Goal: Participate in discussion: Engage in conversation with other users on a specific topic

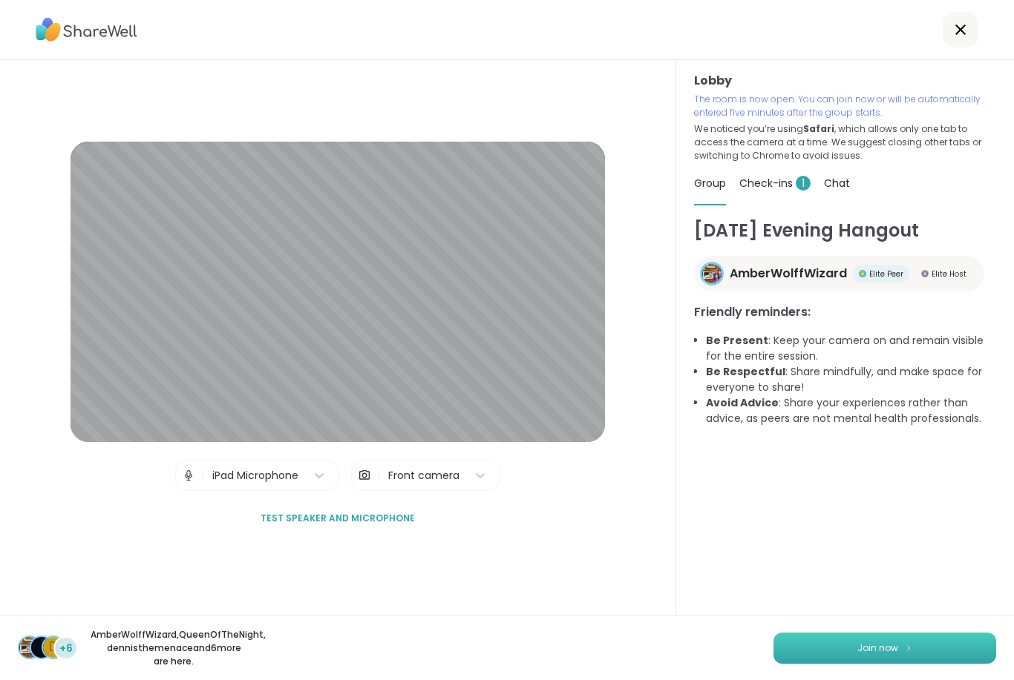
click at [898, 658] on button "Join now" at bounding box center [884, 648] width 223 height 31
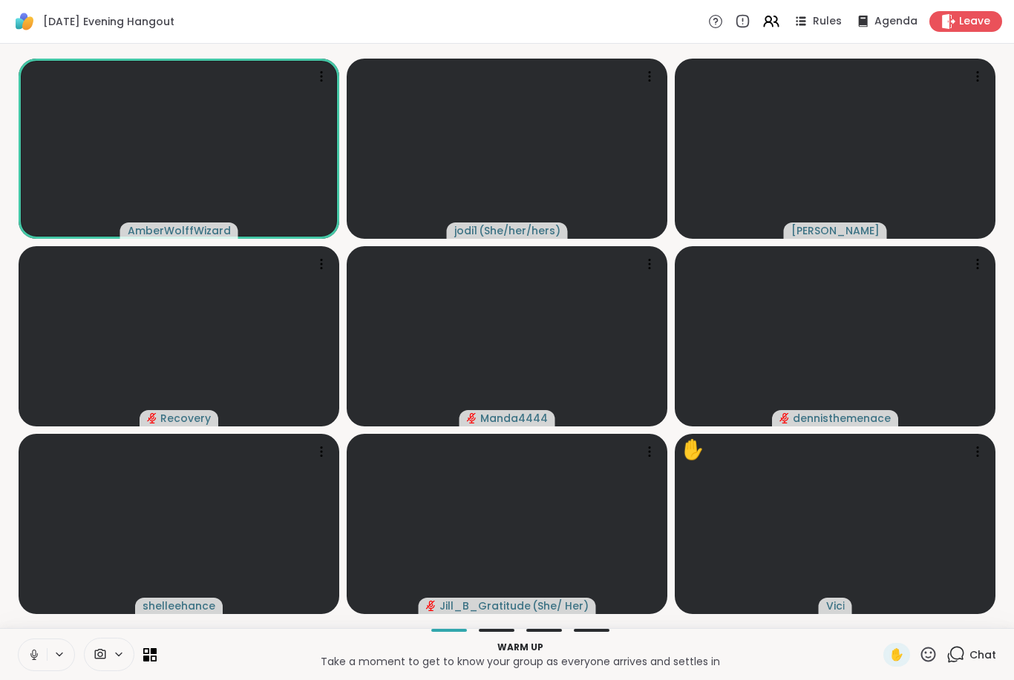
click at [33, 655] on icon at bounding box center [33, 655] width 13 height 13
click at [994, 341] on span "1 / 2" at bounding box center [1003, 349] width 19 height 18
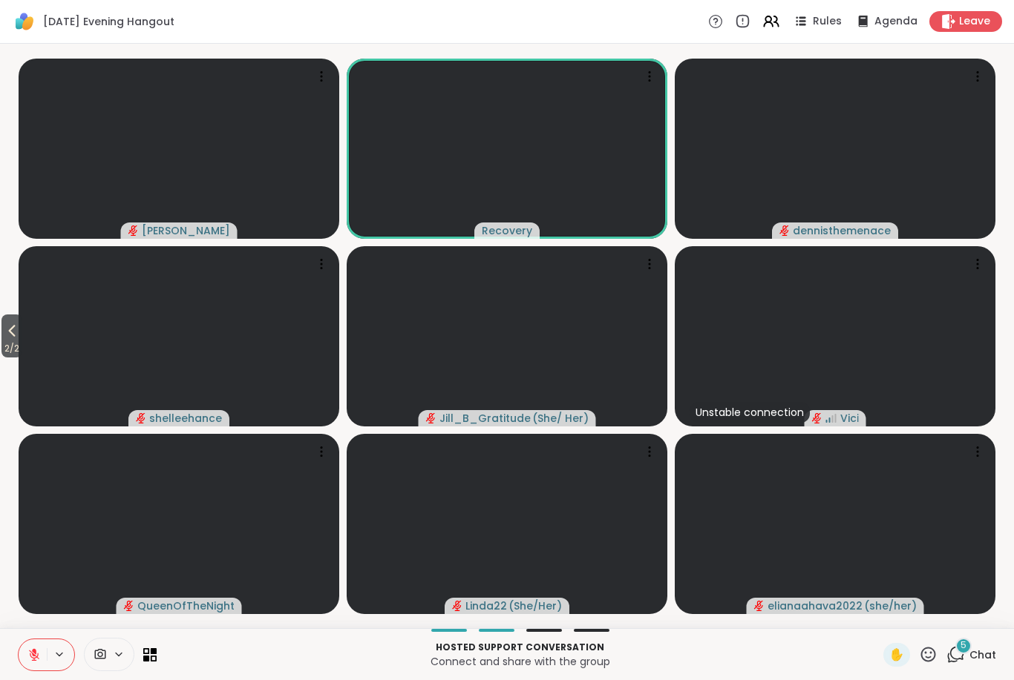
click at [39, 651] on icon at bounding box center [33, 655] width 13 height 13
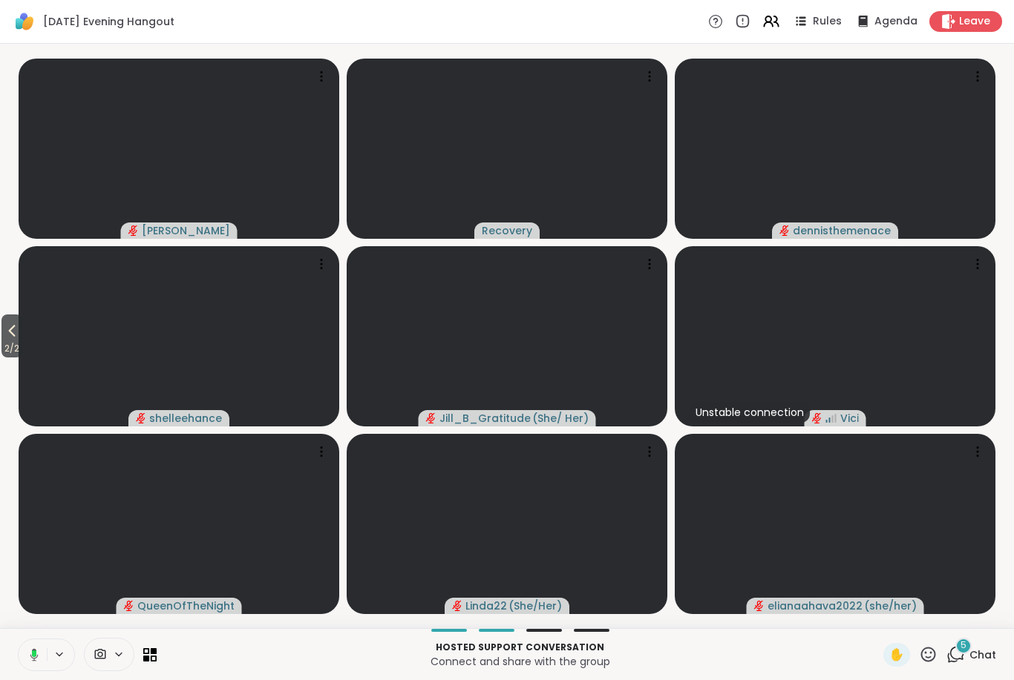
click at [896, 658] on span "✋" at bounding box center [896, 655] width 15 height 18
click at [30, 656] on icon at bounding box center [34, 655] width 8 height 13
click at [22, 342] on span "2 / 2" at bounding box center [11, 349] width 21 height 18
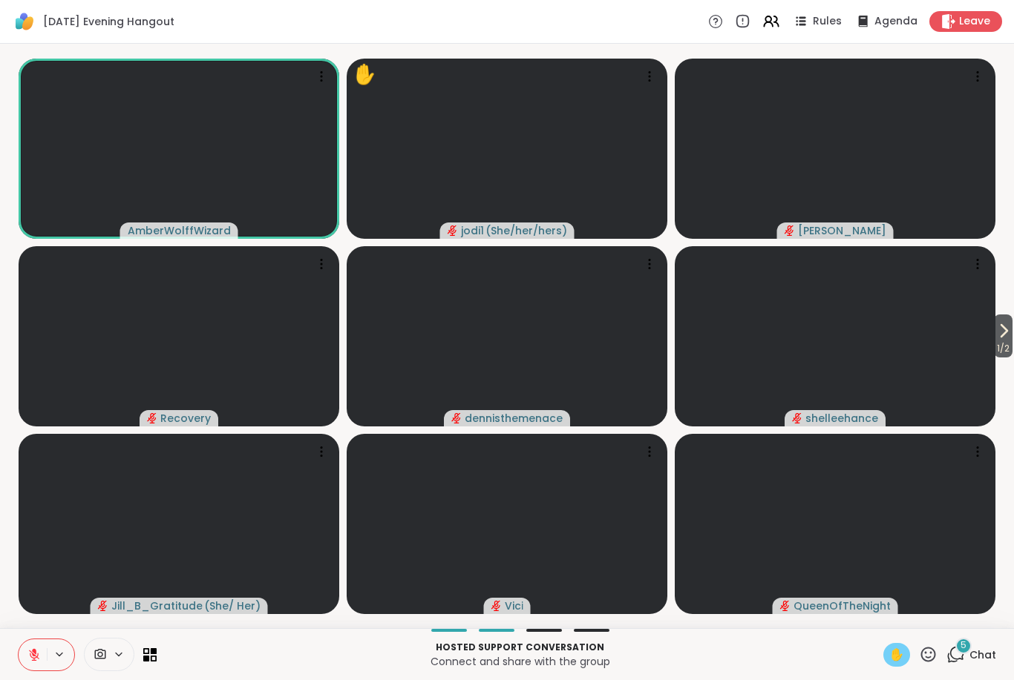
click at [24, 651] on button at bounding box center [33, 655] width 28 height 31
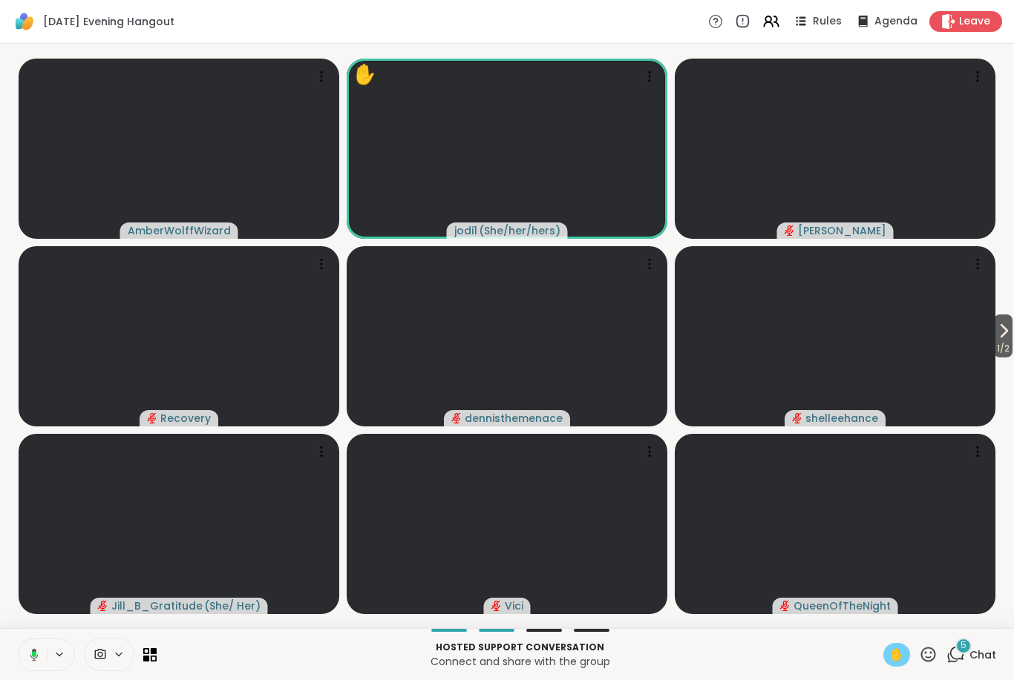
click at [33, 660] on icon at bounding box center [34, 655] width 8 height 13
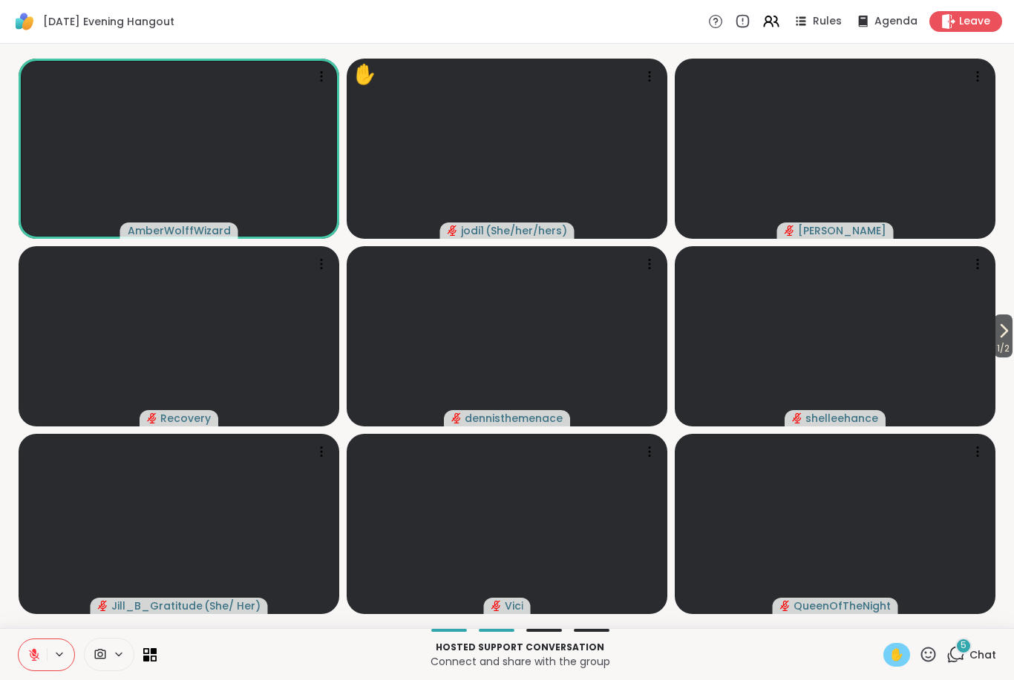
click at [28, 663] on button at bounding box center [33, 655] width 28 height 31
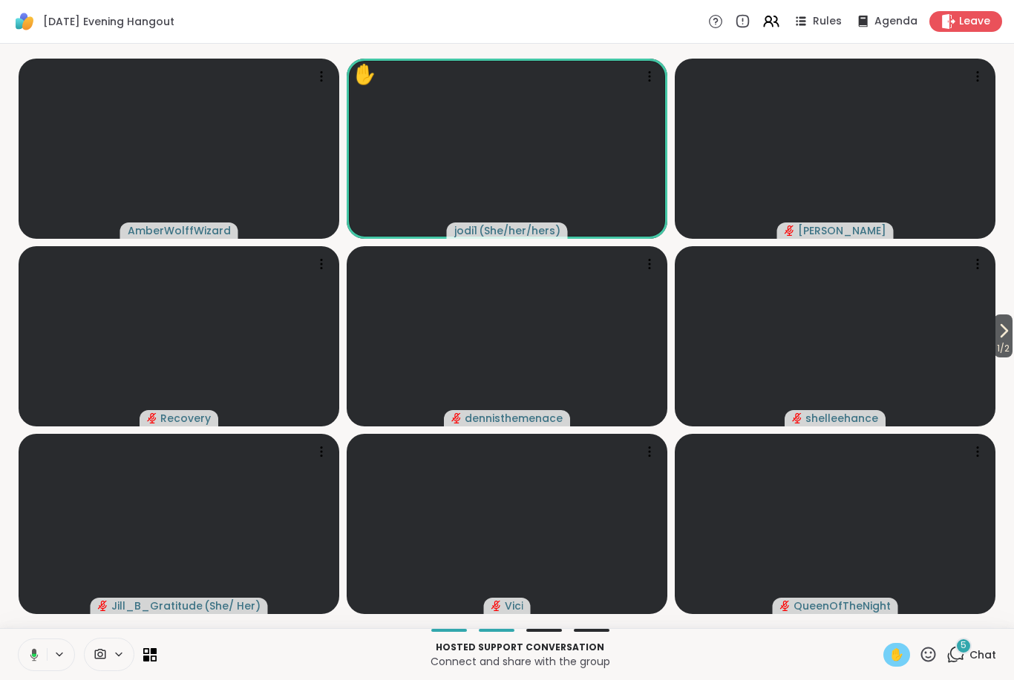
click at [889, 665] on div "✋" at bounding box center [896, 655] width 27 height 24
click at [40, 665] on button at bounding box center [33, 655] width 28 height 31
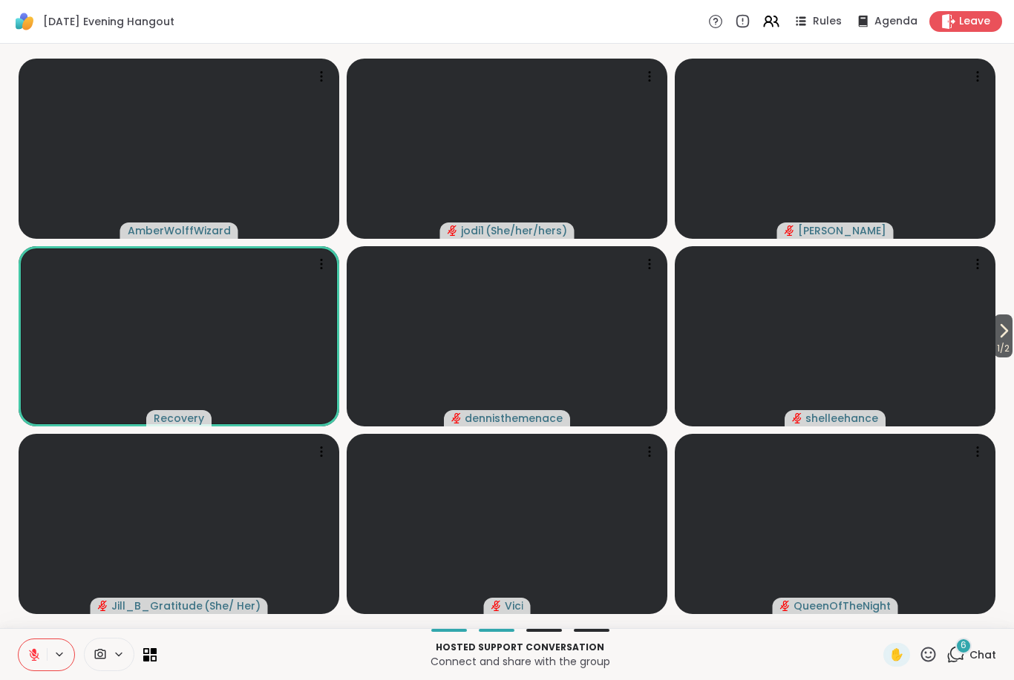
click at [24, 657] on button at bounding box center [33, 655] width 28 height 31
click at [26, 655] on button at bounding box center [33, 655] width 28 height 31
click at [927, 656] on icon at bounding box center [928, 655] width 19 height 19
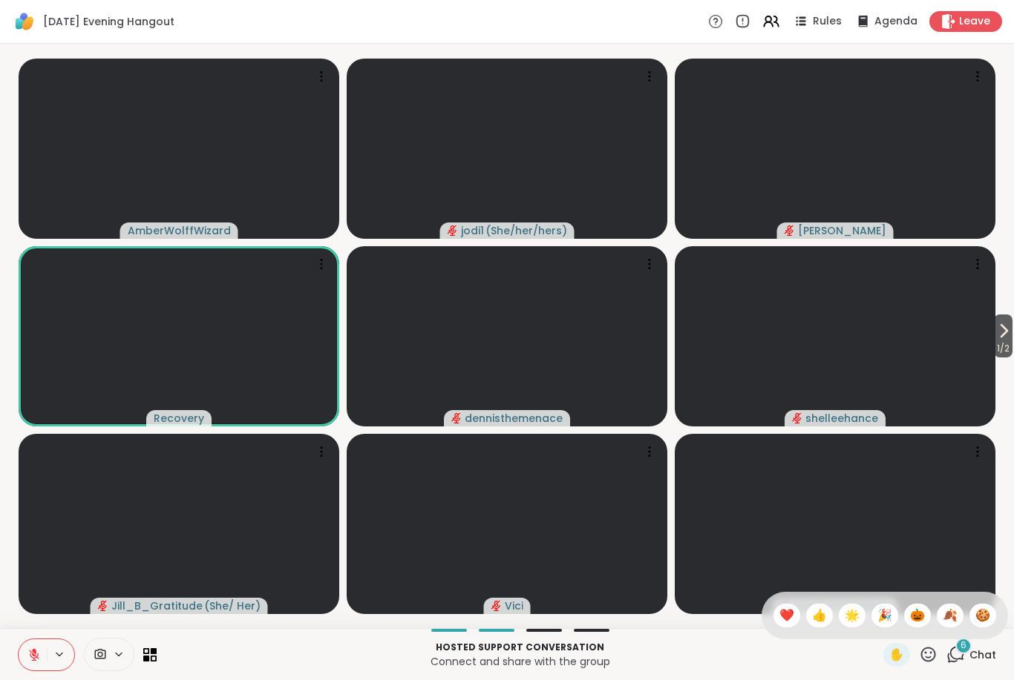
click at [981, 623] on span "🍪" at bounding box center [982, 616] width 15 height 18
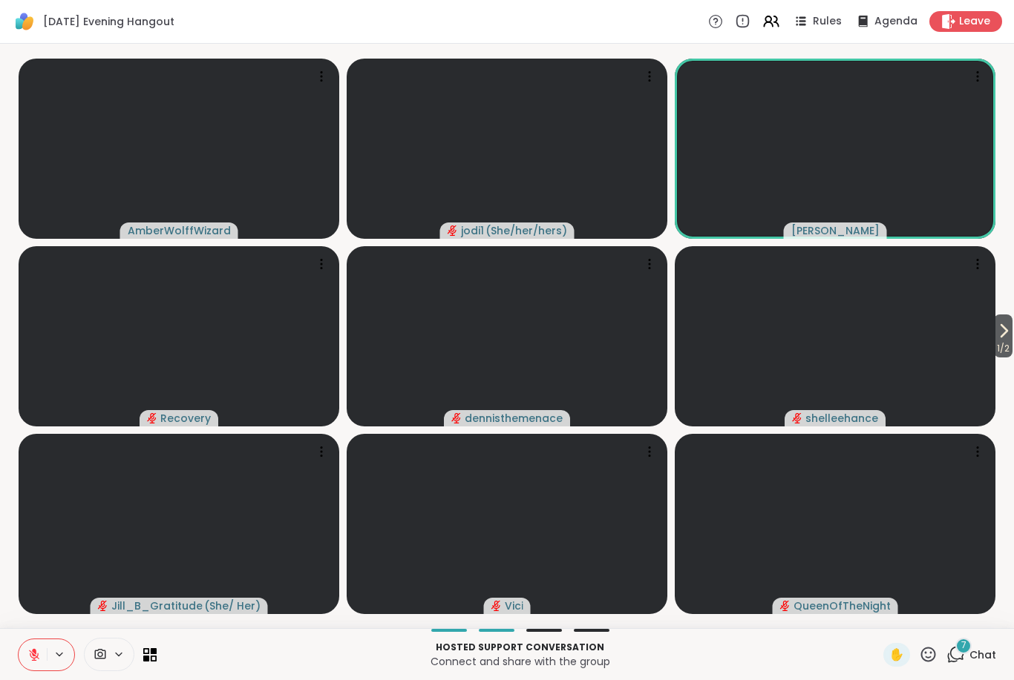
click at [42, 654] on button at bounding box center [33, 655] width 28 height 31
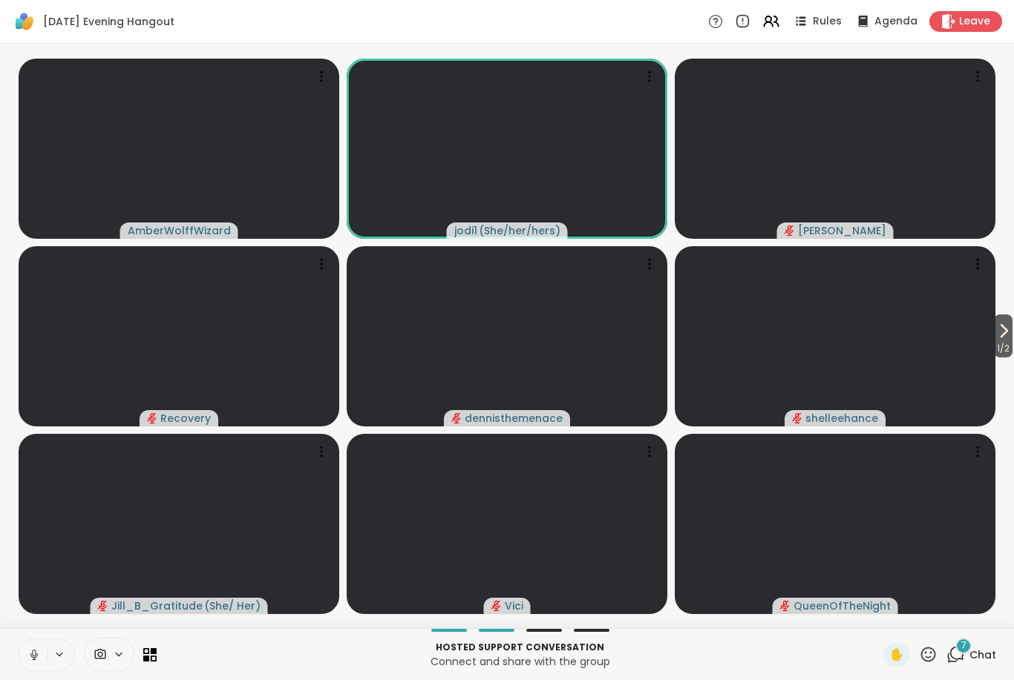
click at [40, 651] on icon at bounding box center [33, 655] width 13 height 13
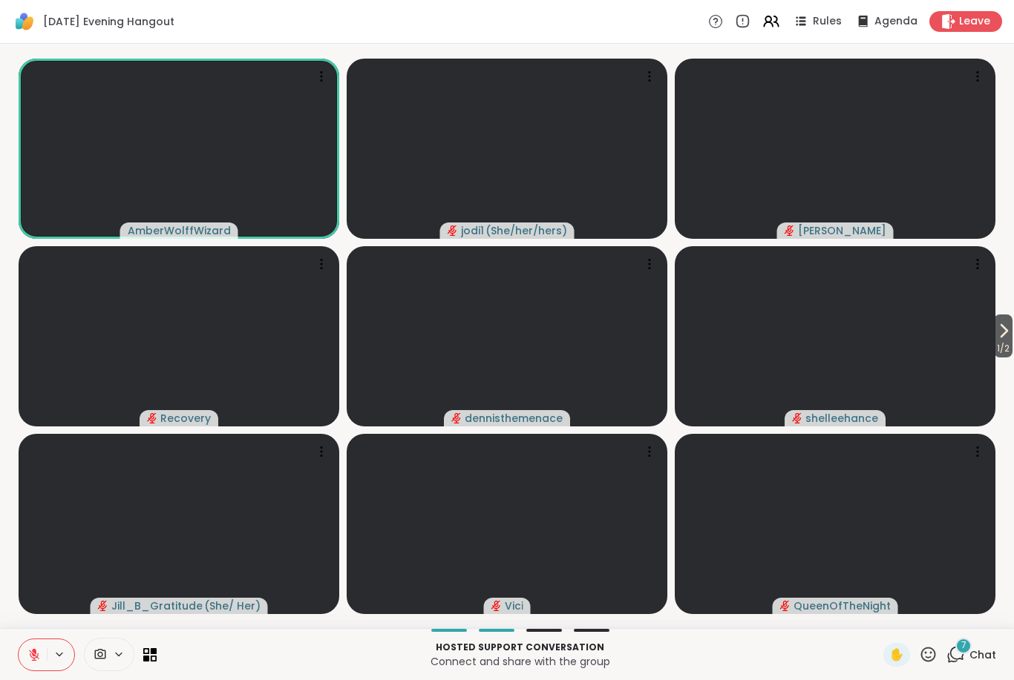
click at [32, 651] on icon at bounding box center [33, 655] width 13 height 13
click at [33, 664] on button at bounding box center [33, 655] width 28 height 31
click at [32, 654] on icon at bounding box center [33, 655] width 13 height 13
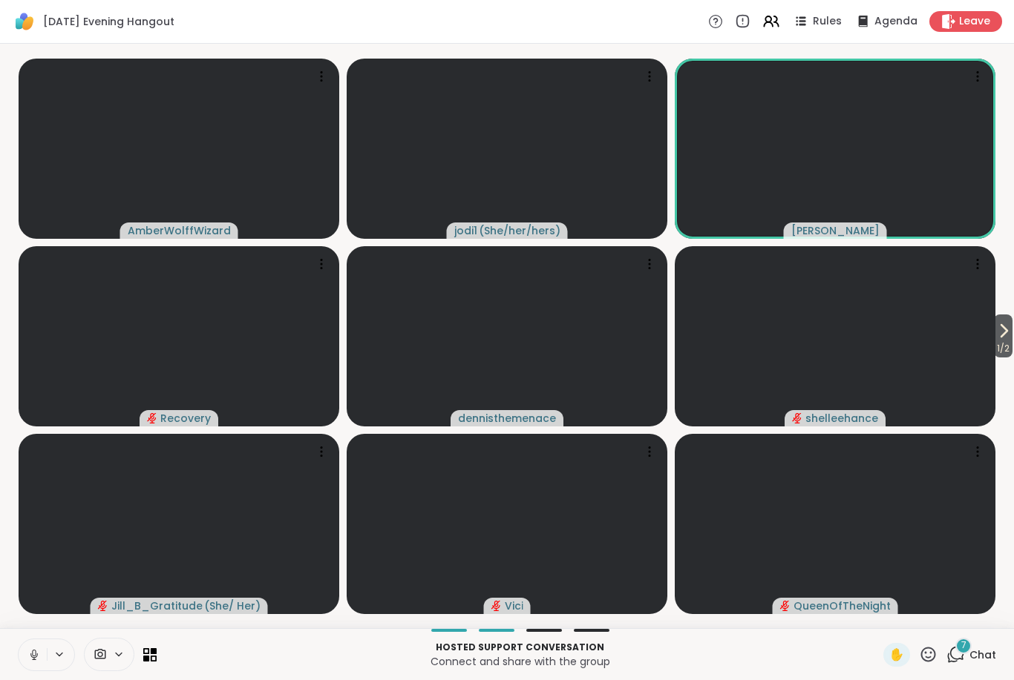
click at [39, 655] on icon at bounding box center [33, 655] width 13 height 13
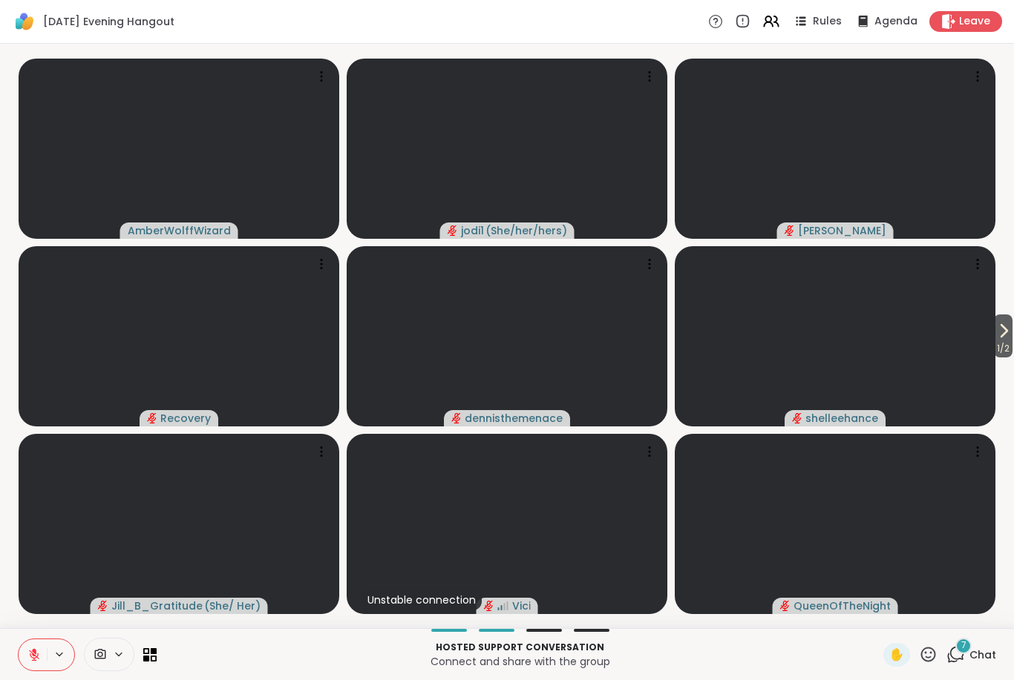
click at [30, 658] on icon at bounding box center [33, 655] width 13 height 13
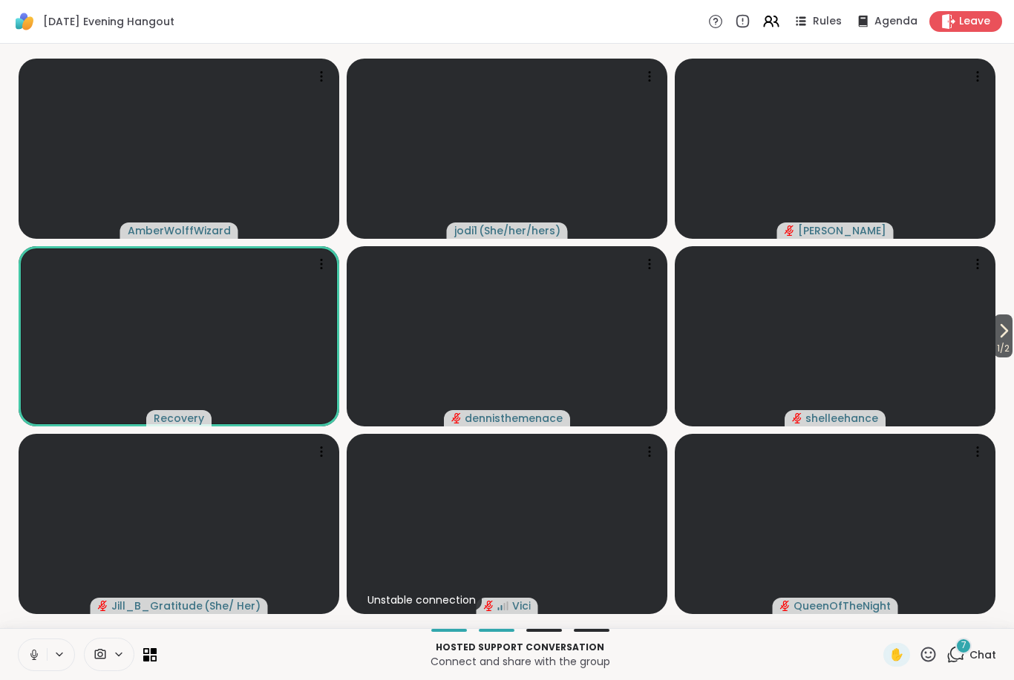
click at [40, 669] on button at bounding box center [33, 655] width 28 height 31
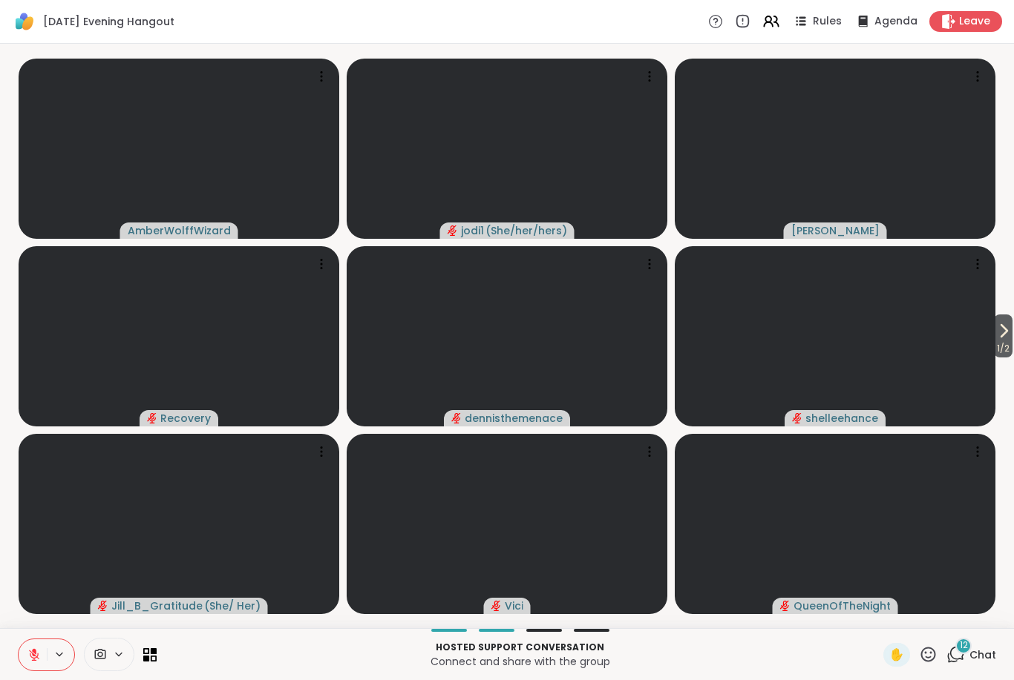
click at [33, 651] on icon at bounding box center [34, 652] width 4 height 6
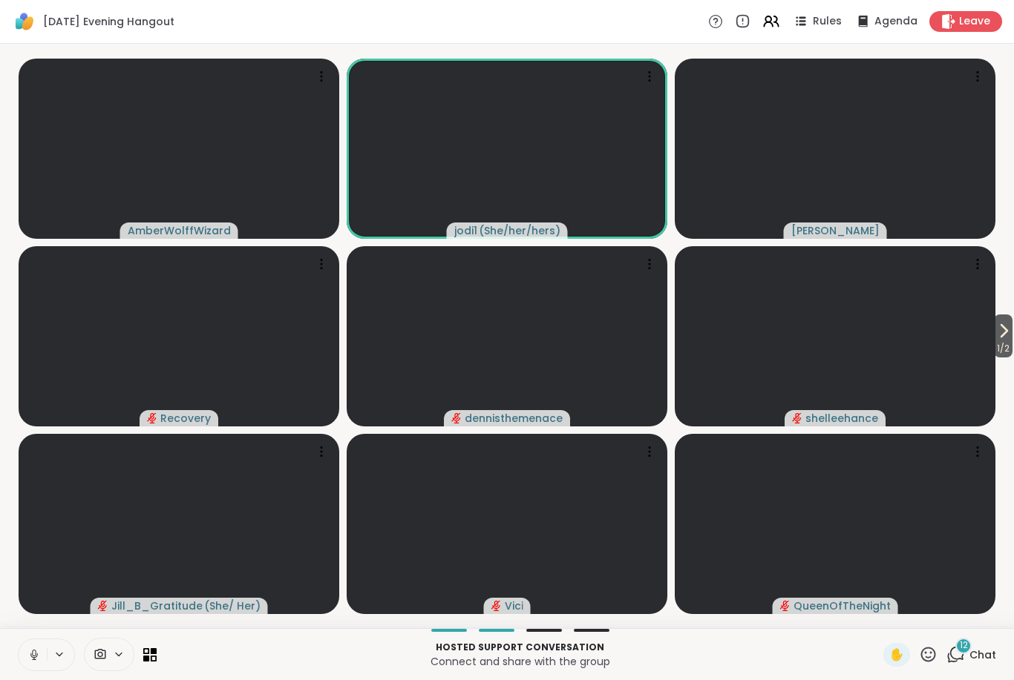
click at [30, 660] on icon at bounding box center [33, 655] width 13 height 13
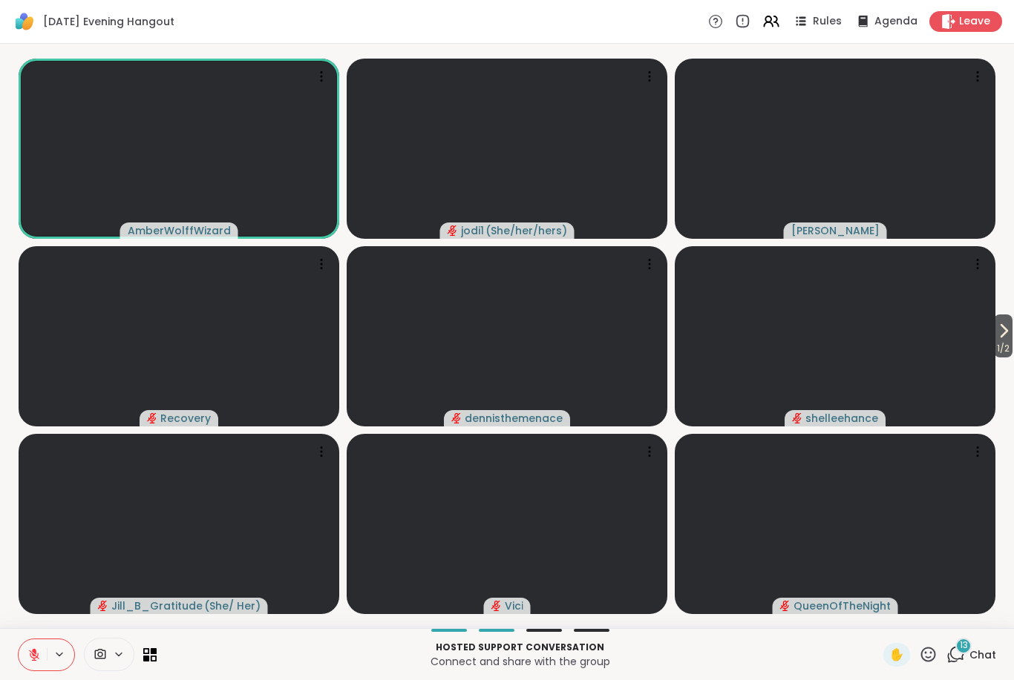
click at [19, 657] on button at bounding box center [33, 655] width 28 height 31
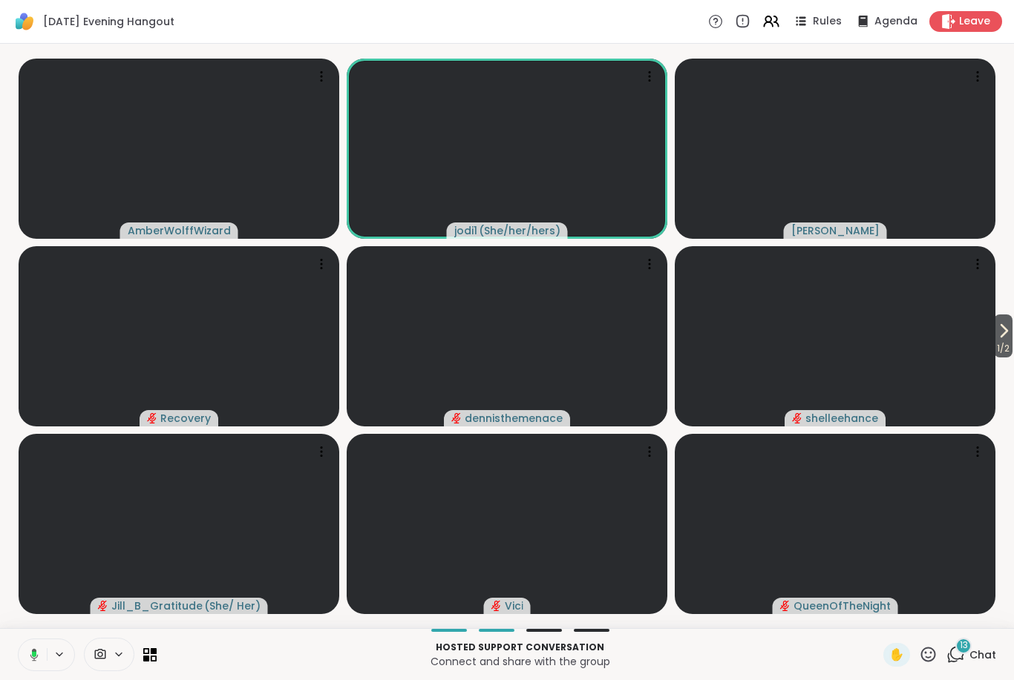
click at [24, 655] on button at bounding box center [31, 655] width 30 height 31
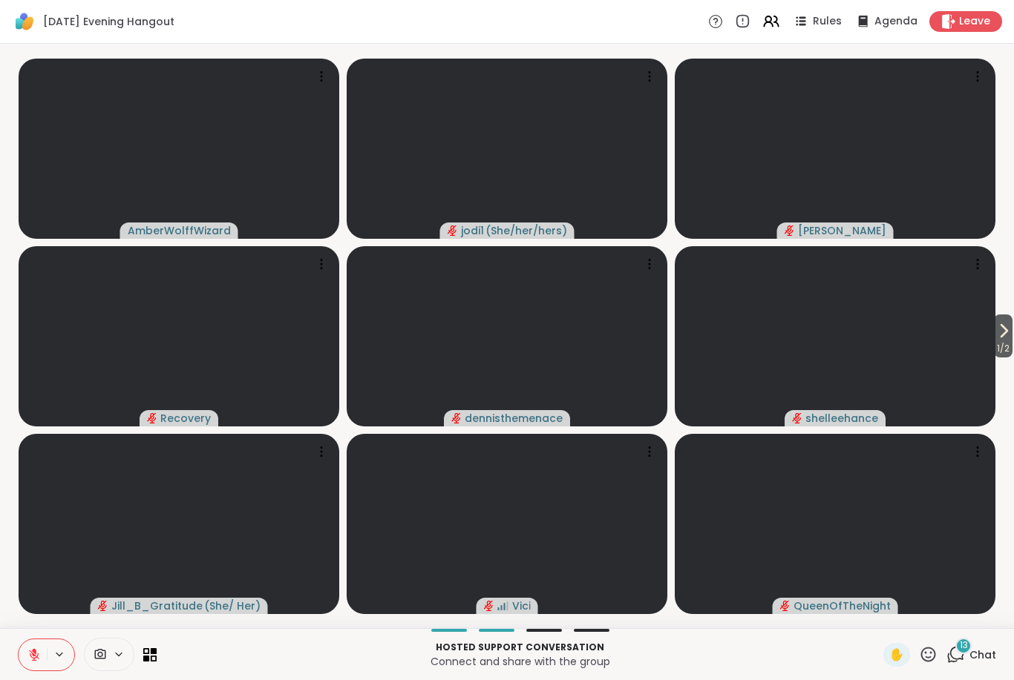
click at [41, 669] on button at bounding box center [33, 655] width 28 height 31
click at [40, 669] on button at bounding box center [33, 655] width 28 height 31
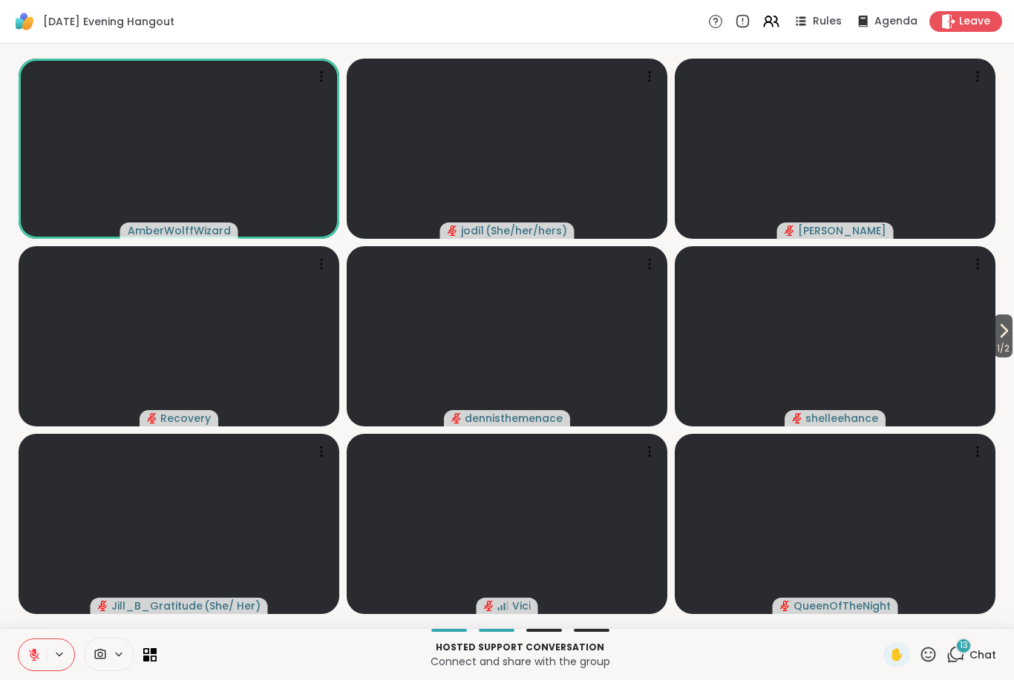
click at [38, 657] on icon at bounding box center [34, 655] width 10 height 10
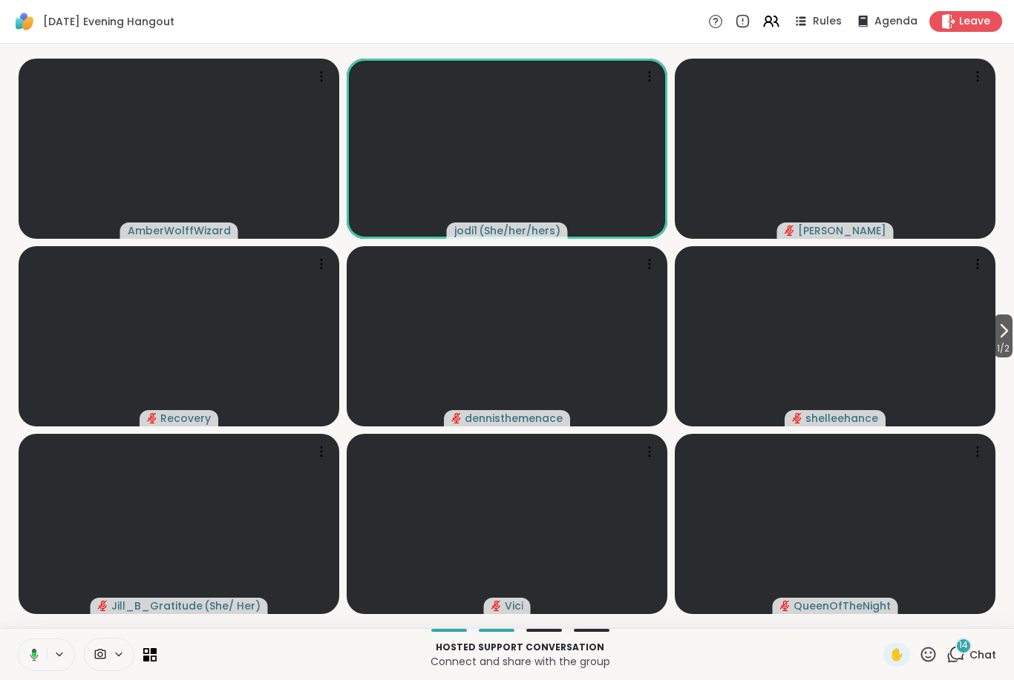
click at [18, 667] on button at bounding box center [31, 655] width 30 height 31
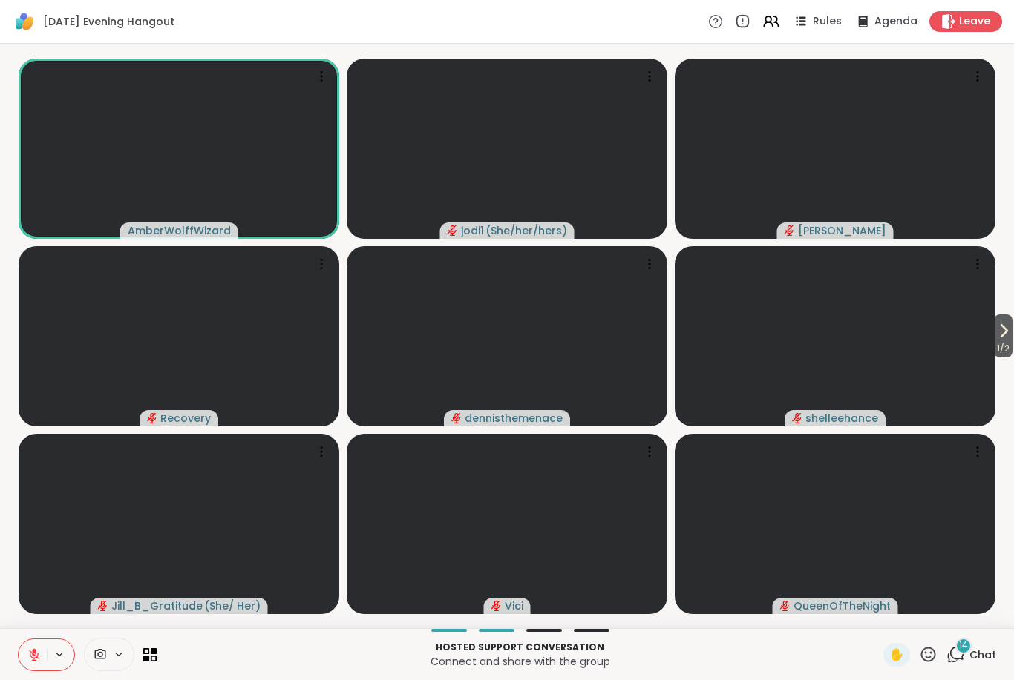
click at [33, 657] on icon at bounding box center [33, 655] width 13 height 13
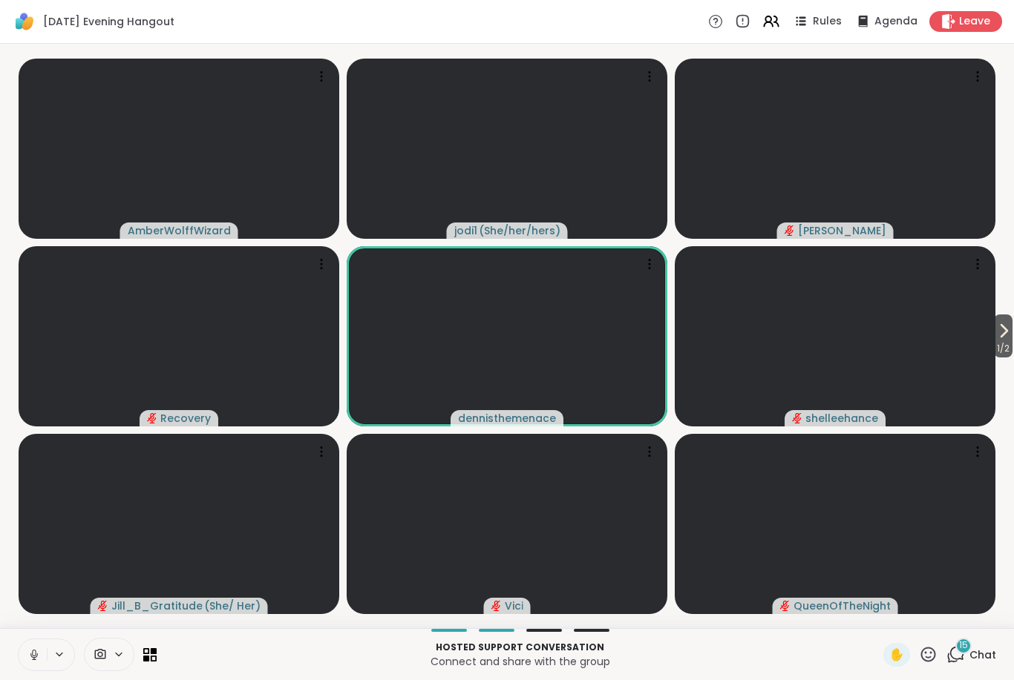
click at [23, 666] on button at bounding box center [33, 655] width 28 height 31
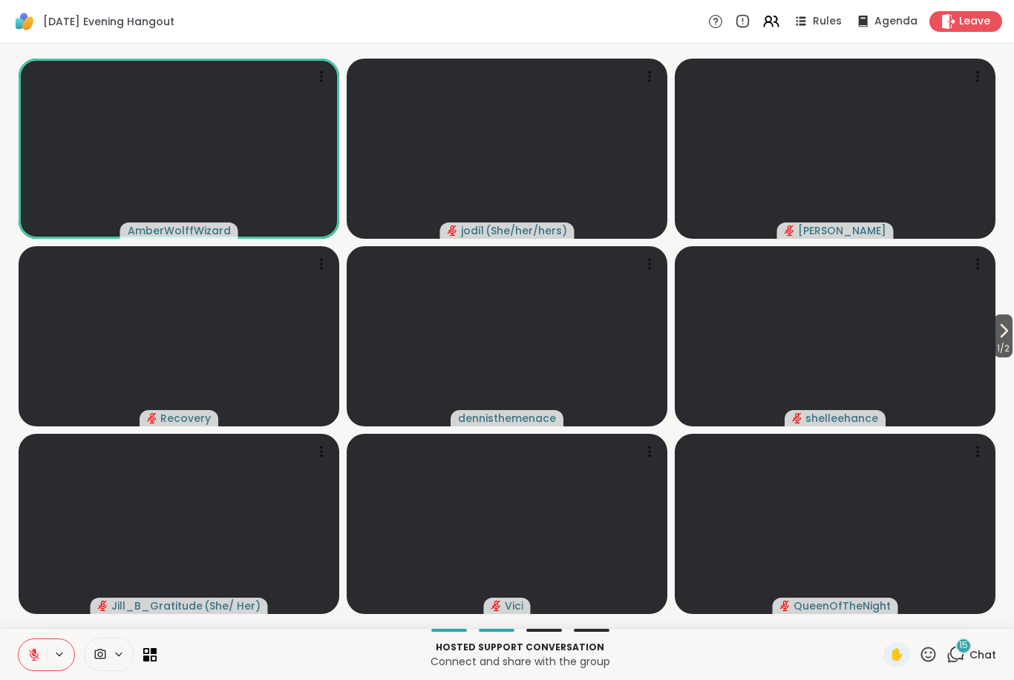
click at [932, 652] on icon at bounding box center [928, 654] width 15 height 15
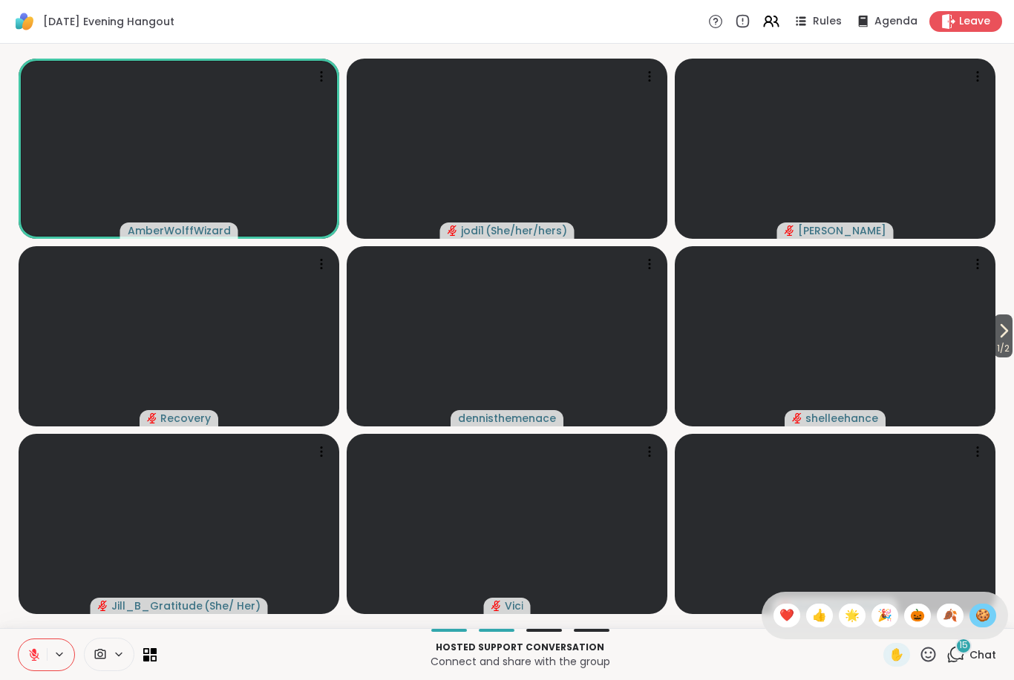
click at [991, 621] on div "🍪" at bounding box center [982, 616] width 27 height 24
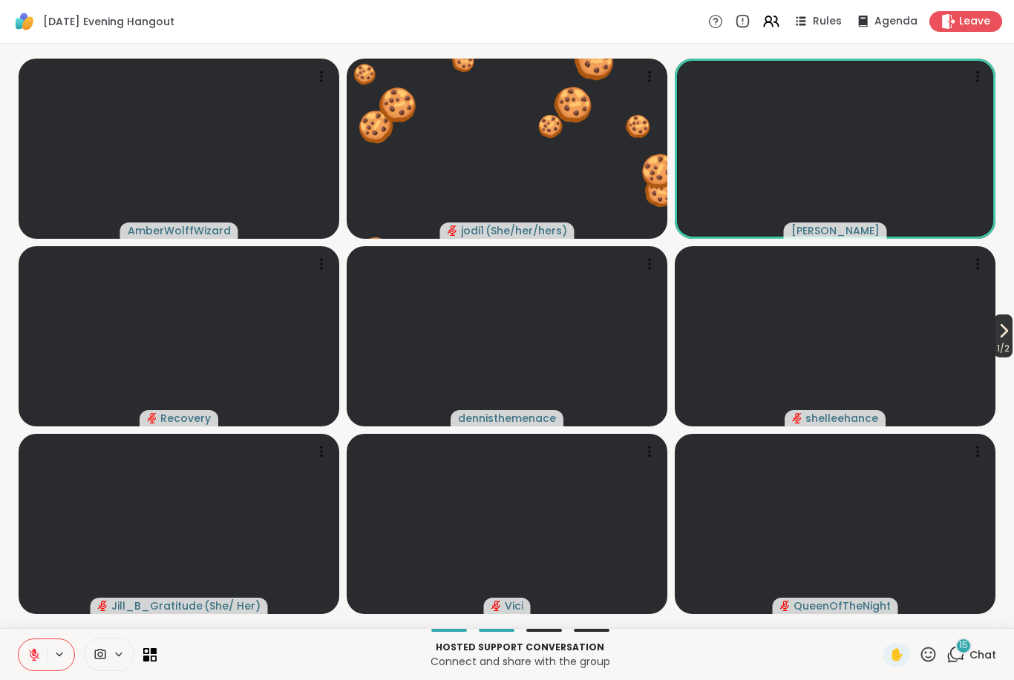
click at [1011, 341] on span "1 / 2" at bounding box center [1003, 349] width 19 height 18
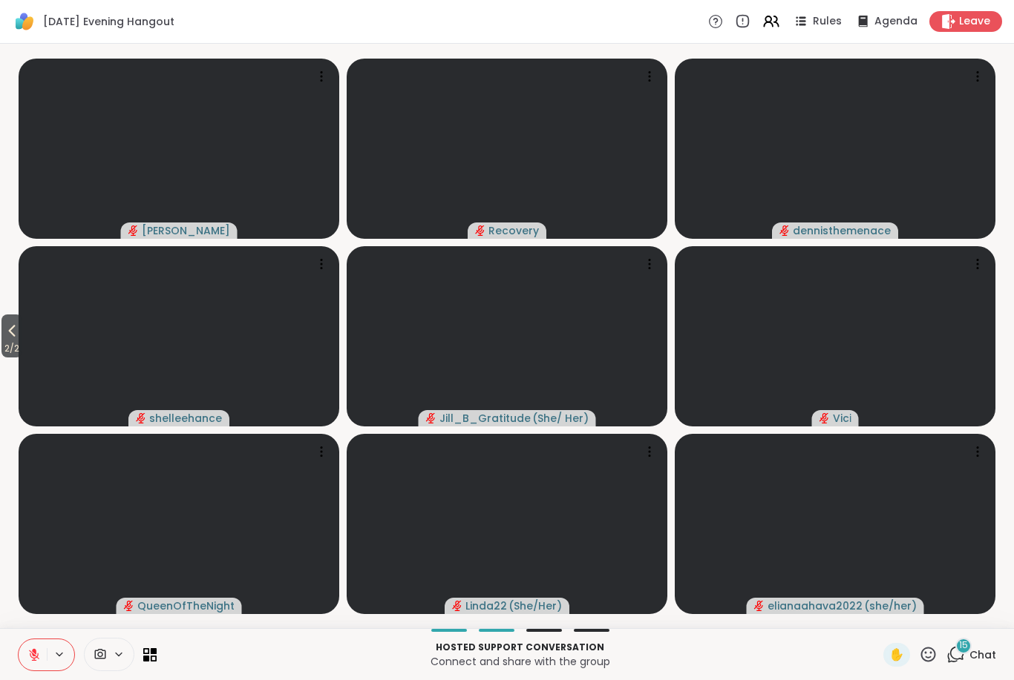
click at [936, 650] on icon at bounding box center [928, 655] width 19 height 19
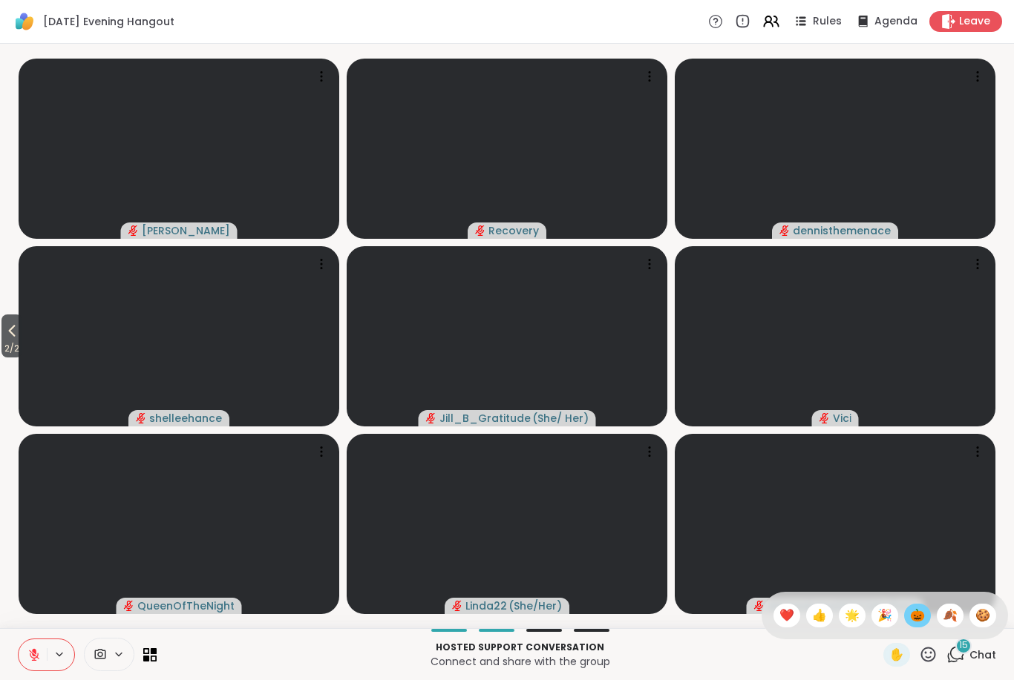
click at [927, 615] on div "🎃" at bounding box center [917, 616] width 27 height 24
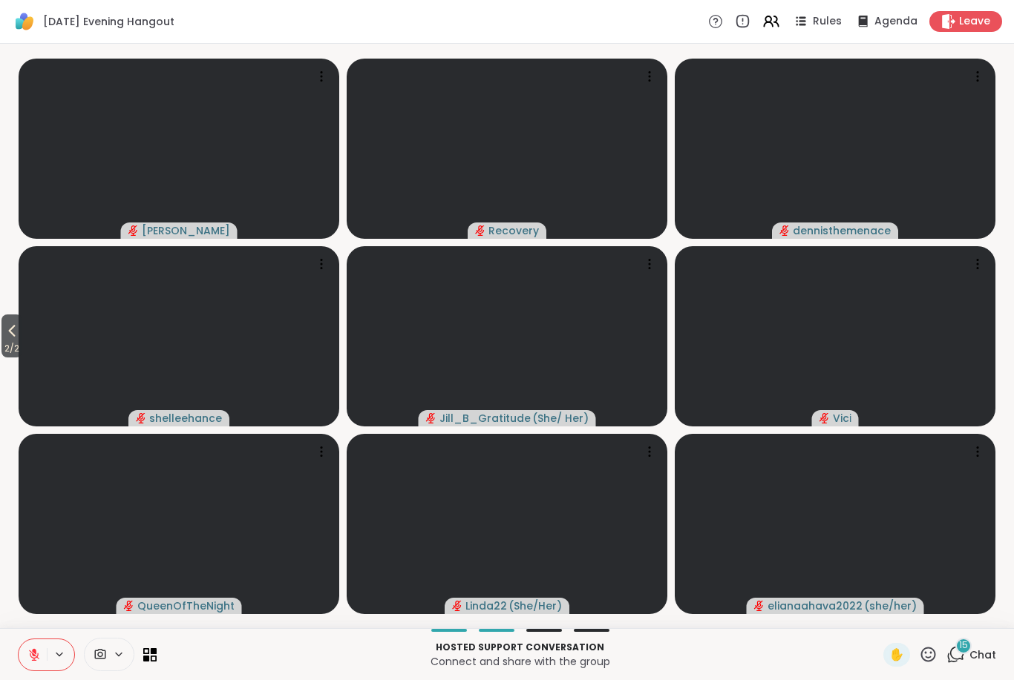
click at [936, 651] on icon at bounding box center [928, 655] width 19 height 19
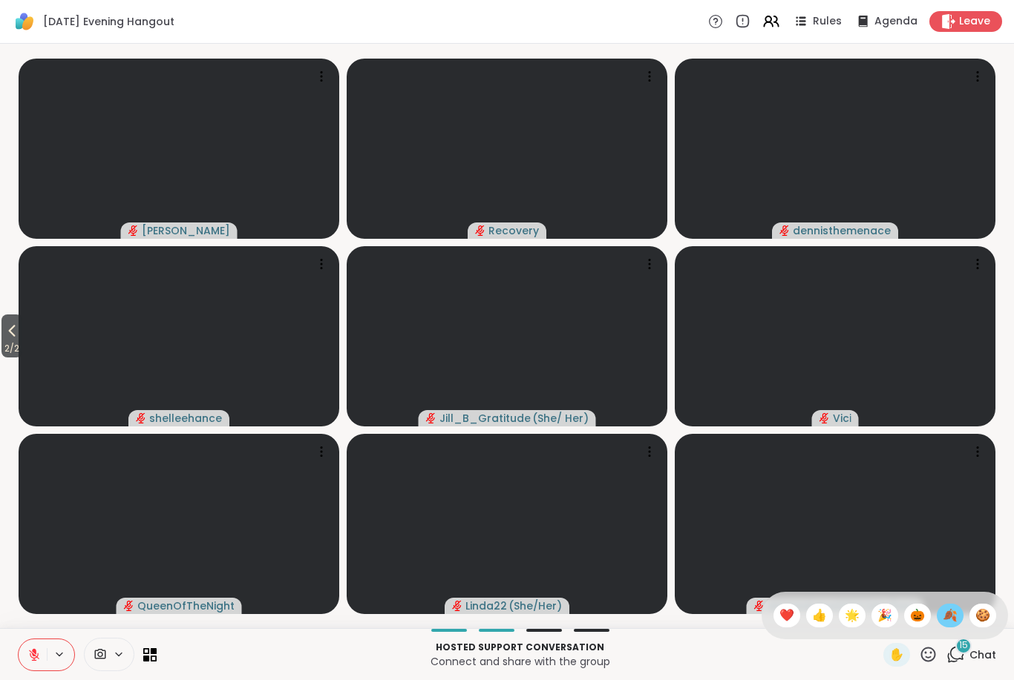
click at [955, 614] on span "🍂" at bounding box center [949, 616] width 15 height 18
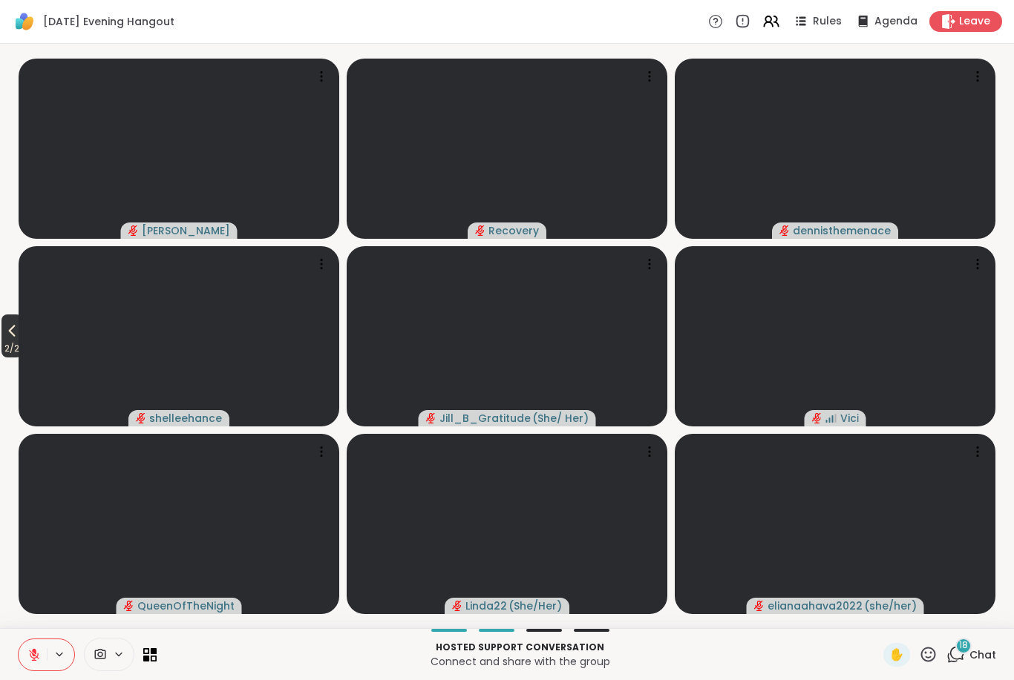
click at [7, 327] on icon at bounding box center [12, 331] width 18 height 18
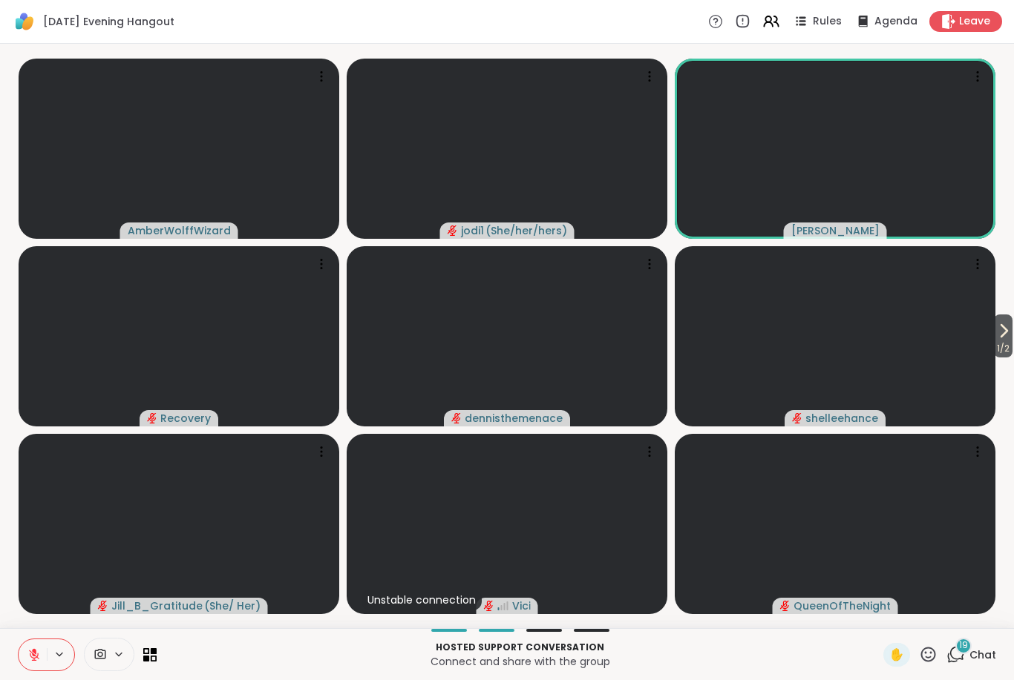
click at [977, 651] on span "Chat" at bounding box center [982, 655] width 27 height 15
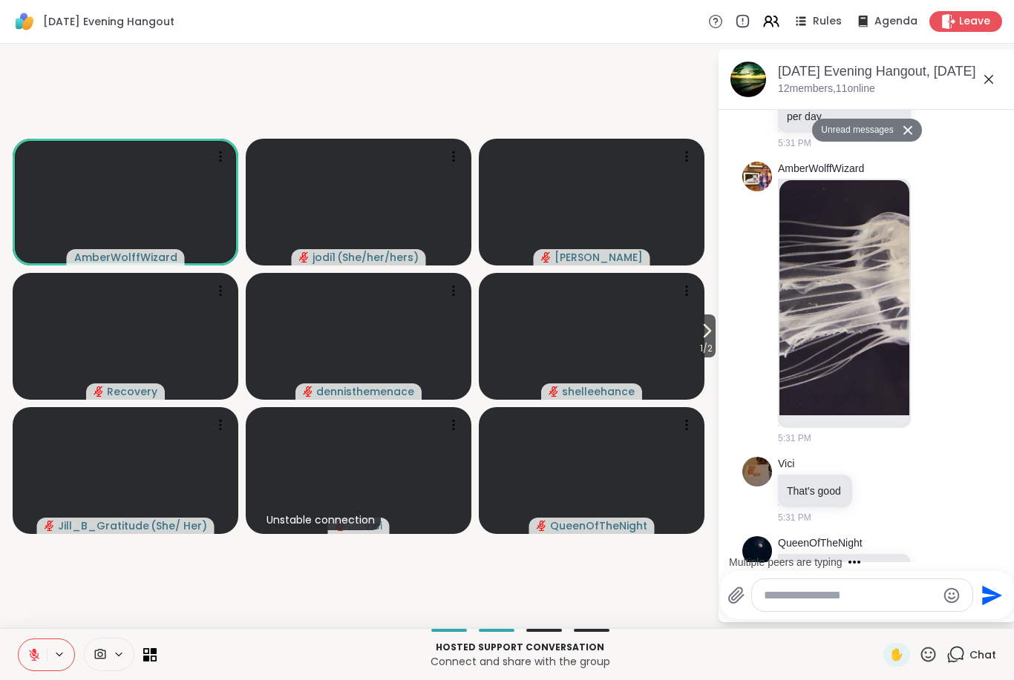
scroll to position [2078, 0]
click at [943, 309] on icon at bounding box center [936, 302] width 13 height 15
click at [941, 285] on div "Select Reaction: Heart" at bounding box center [936, 278] width 13 height 13
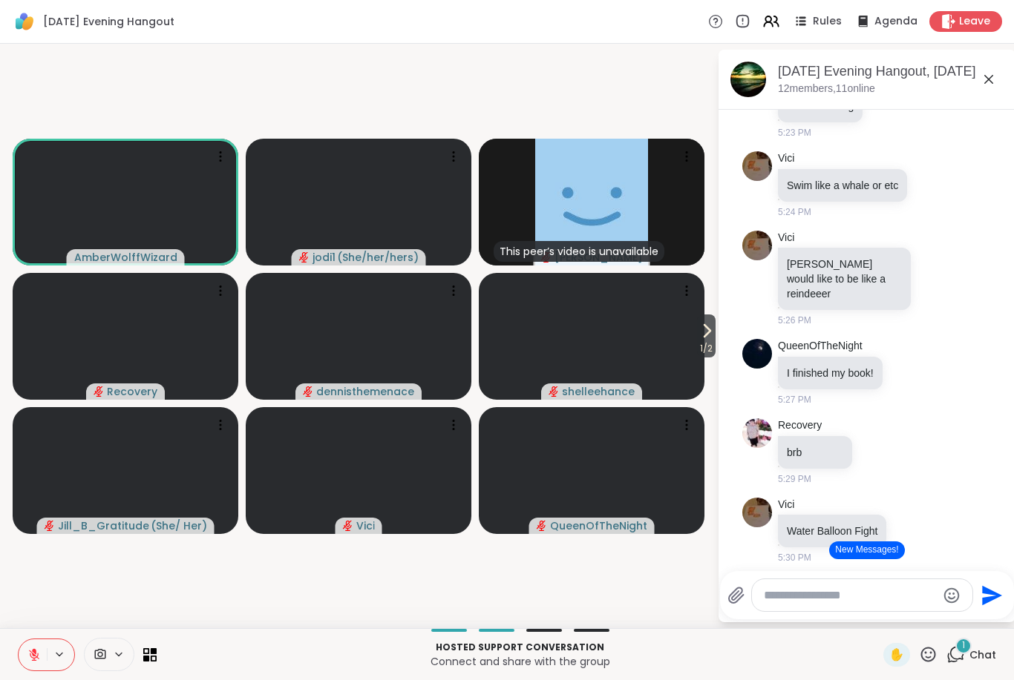
scroll to position [1401, 0]
click at [27, 656] on icon at bounding box center [33, 655] width 13 height 13
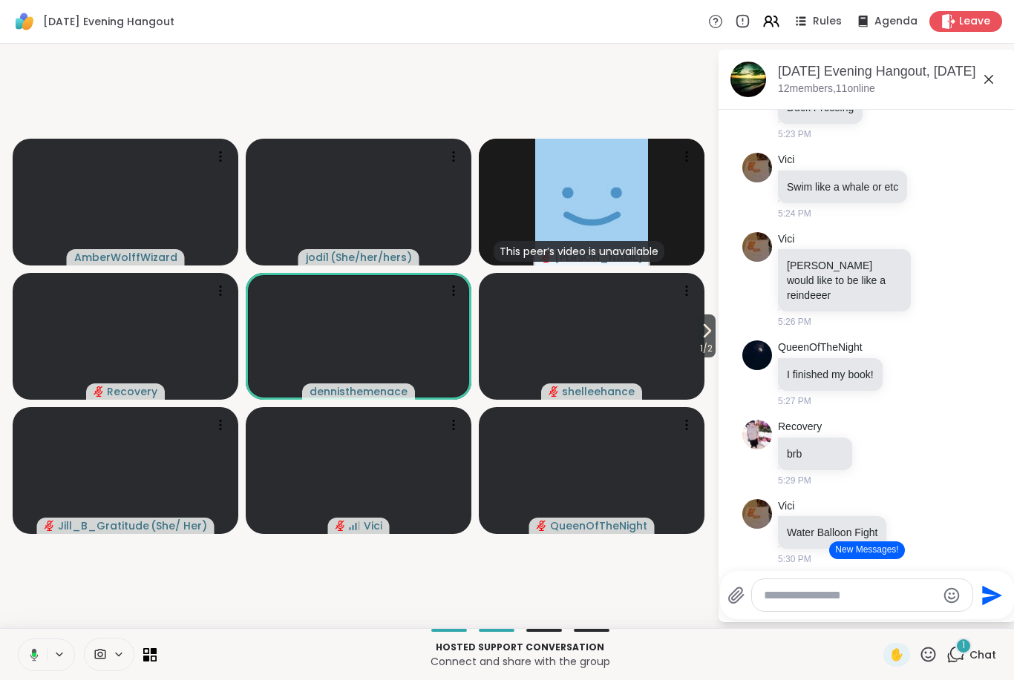
click at [934, 660] on icon at bounding box center [928, 654] width 15 height 15
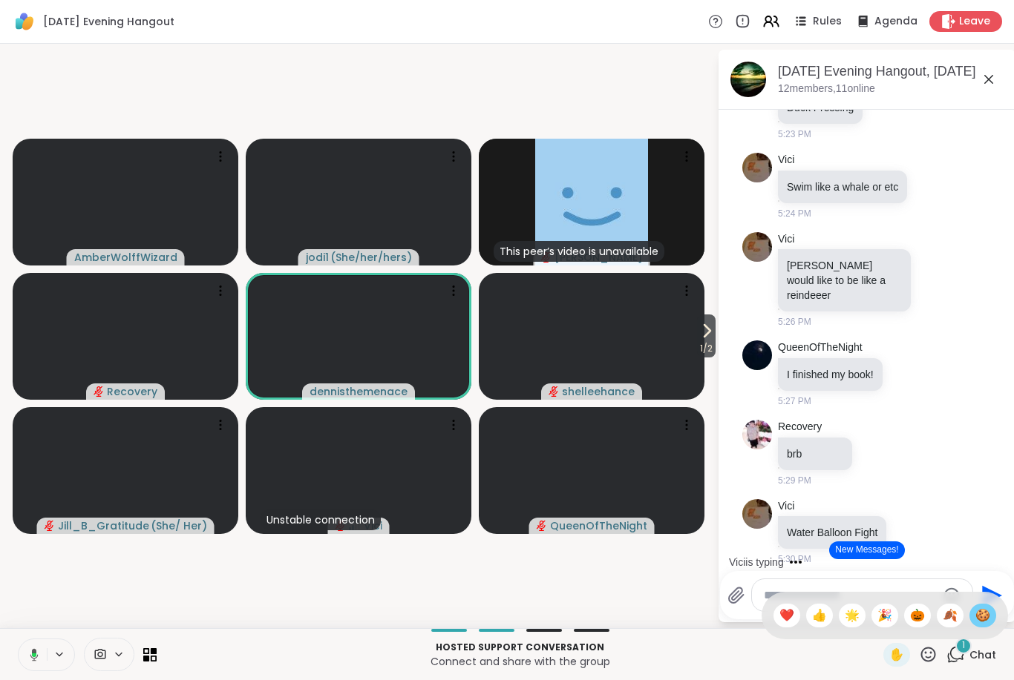
click at [988, 624] on span "🍪" at bounding box center [982, 616] width 15 height 18
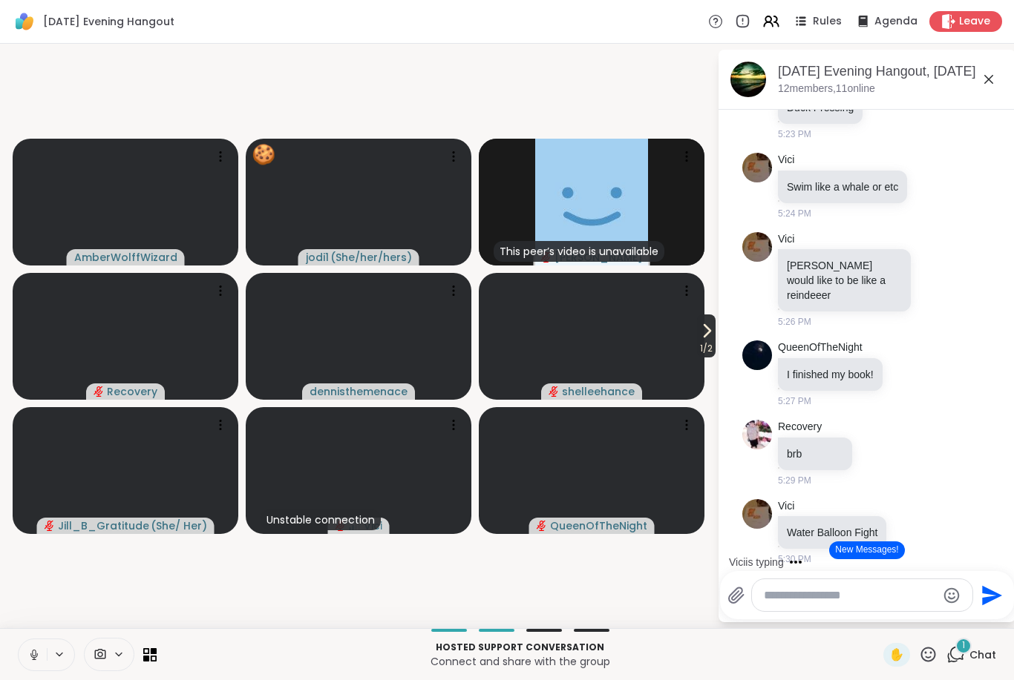
click at [712, 346] on span "1 / 2" at bounding box center [706, 349] width 19 height 18
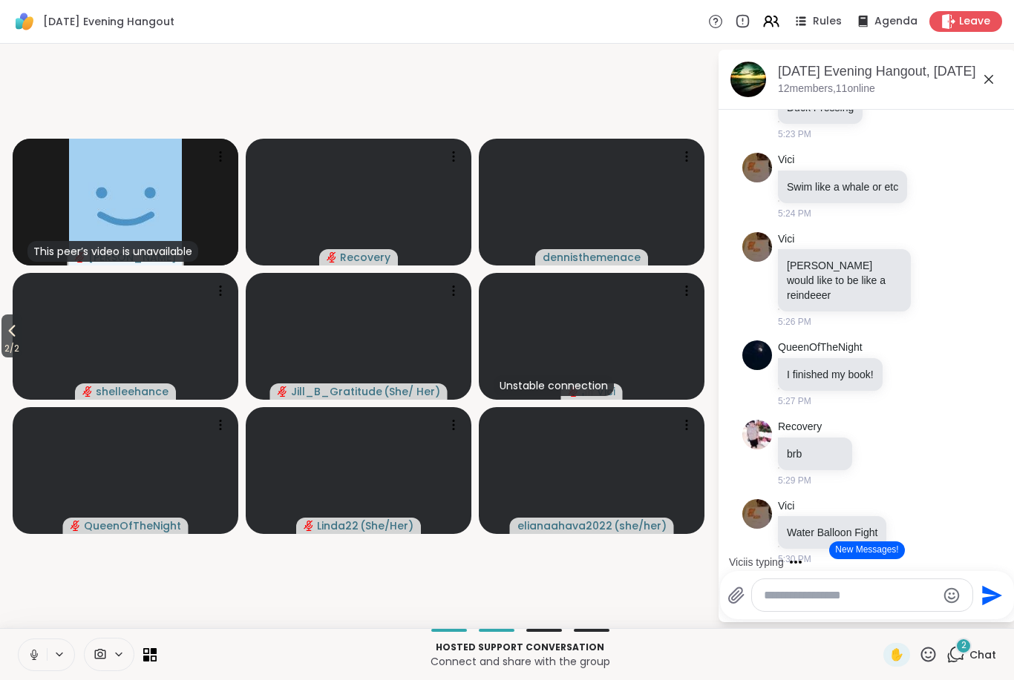
click at [33, 657] on icon at bounding box center [33, 655] width 7 height 4
click at [22, 329] on button "2 / 2" at bounding box center [11, 336] width 21 height 43
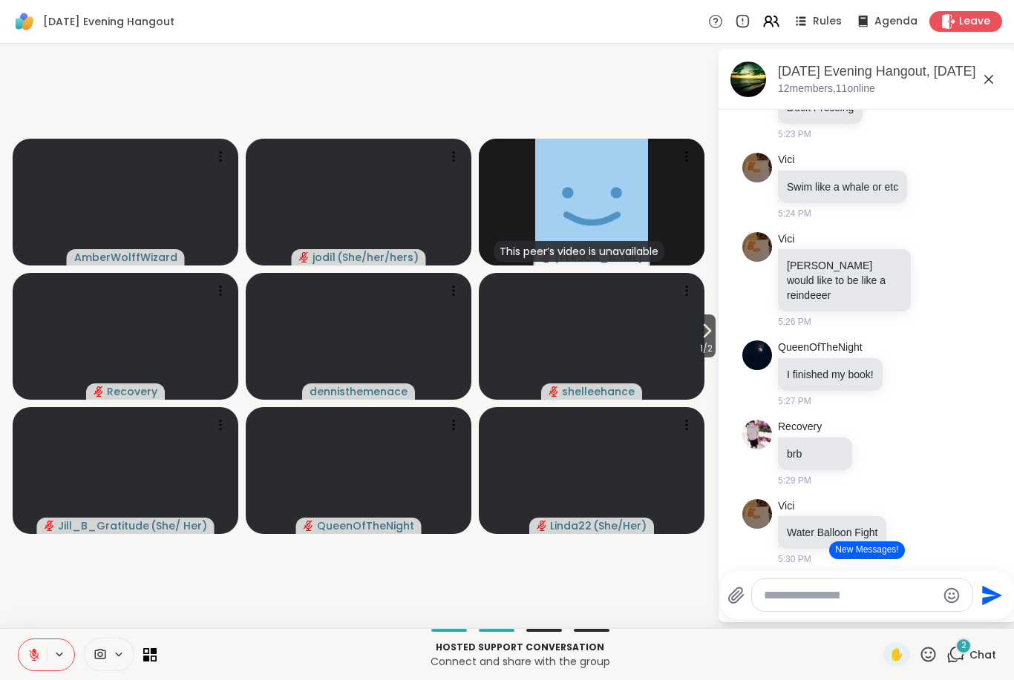
click at [30, 659] on icon at bounding box center [33, 655] width 13 height 13
click at [21, 657] on button at bounding box center [33, 655] width 28 height 31
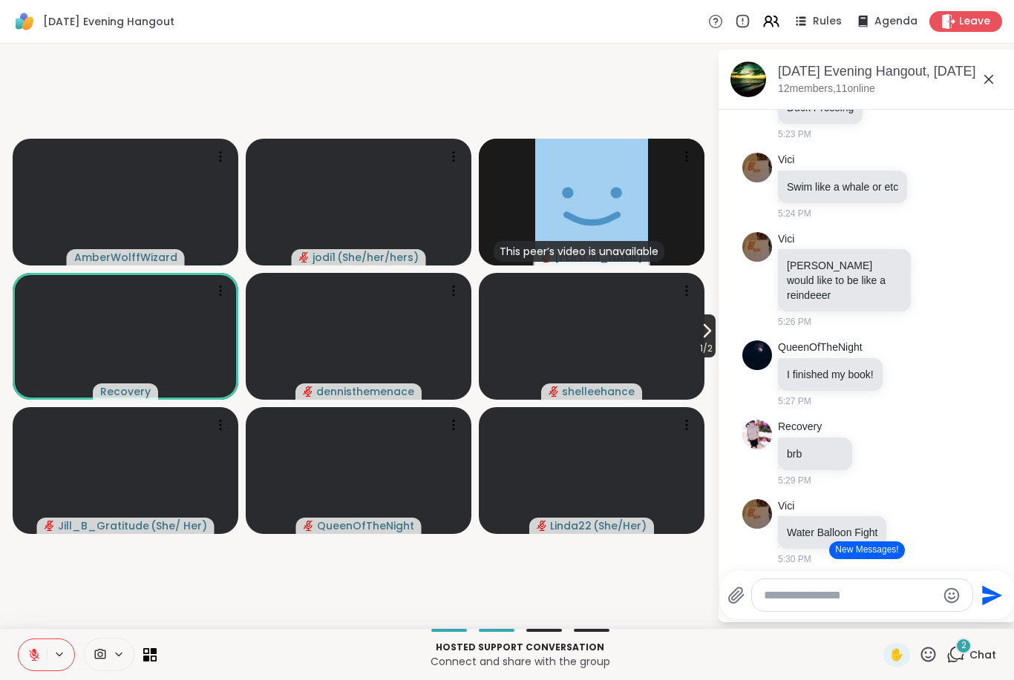
click at [705, 337] on icon at bounding box center [706, 331] width 18 height 18
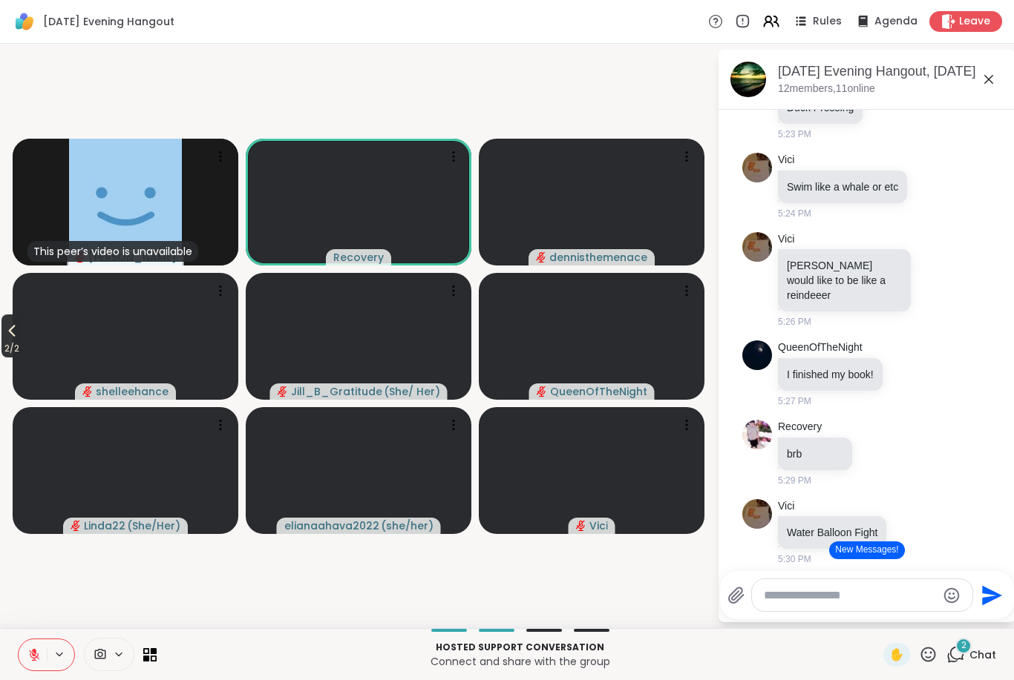
click at [20, 332] on icon at bounding box center [12, 331] width 18 height 18
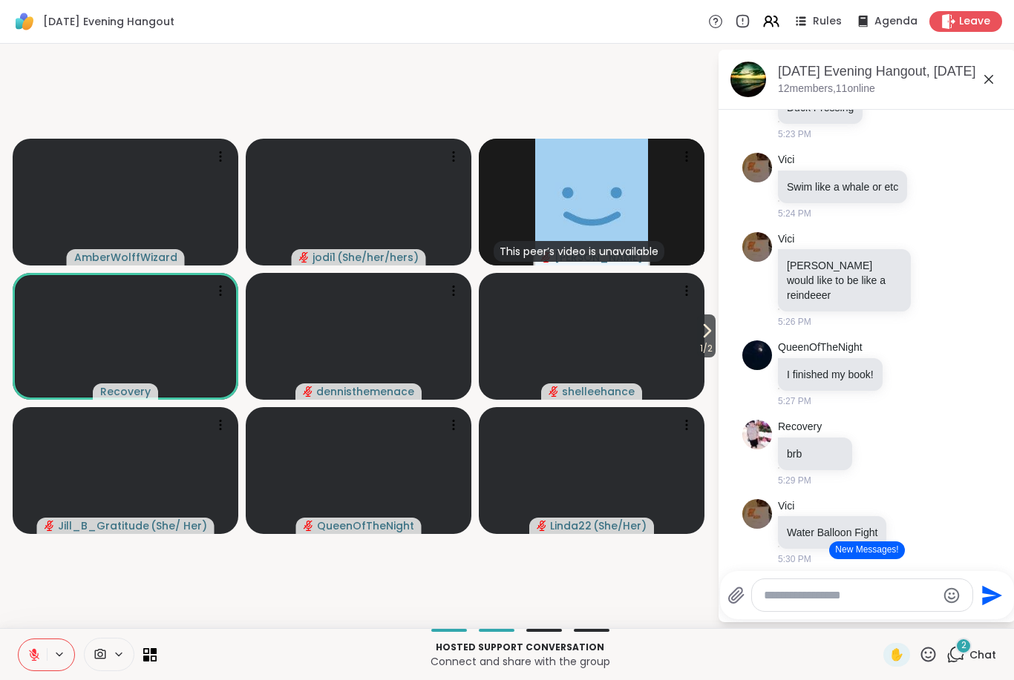
click at [880, 549] on button "New Messages!" at bounding box center [866, 551] width 75 height 18
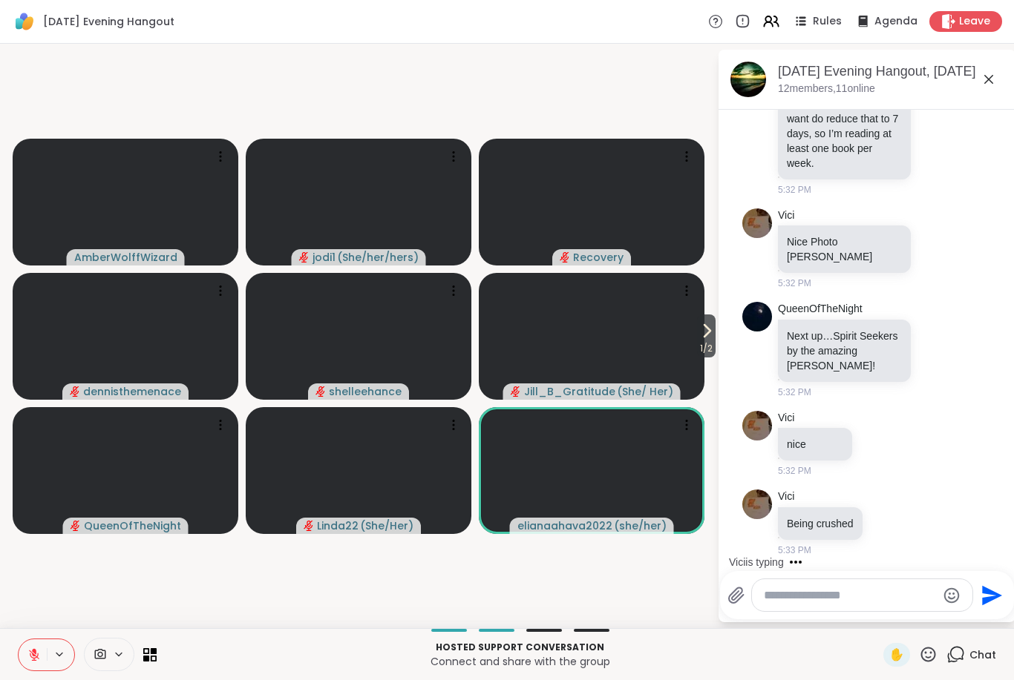
scroll to position [2608, 0]
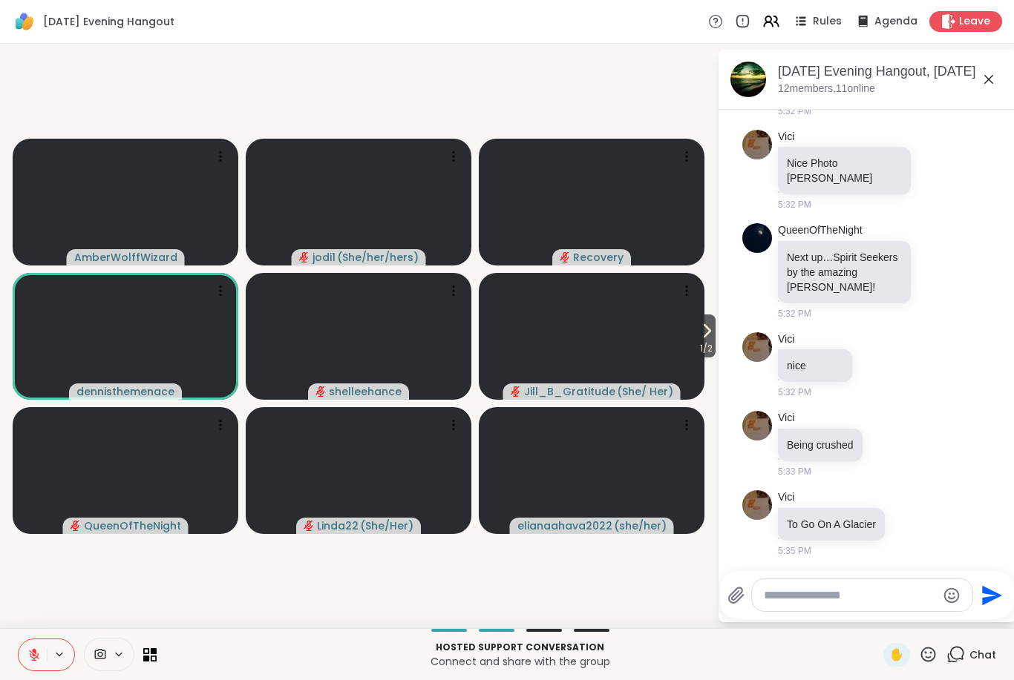
click at [926, 662] on icon at bounding box center [928, 655] width 19 height 19
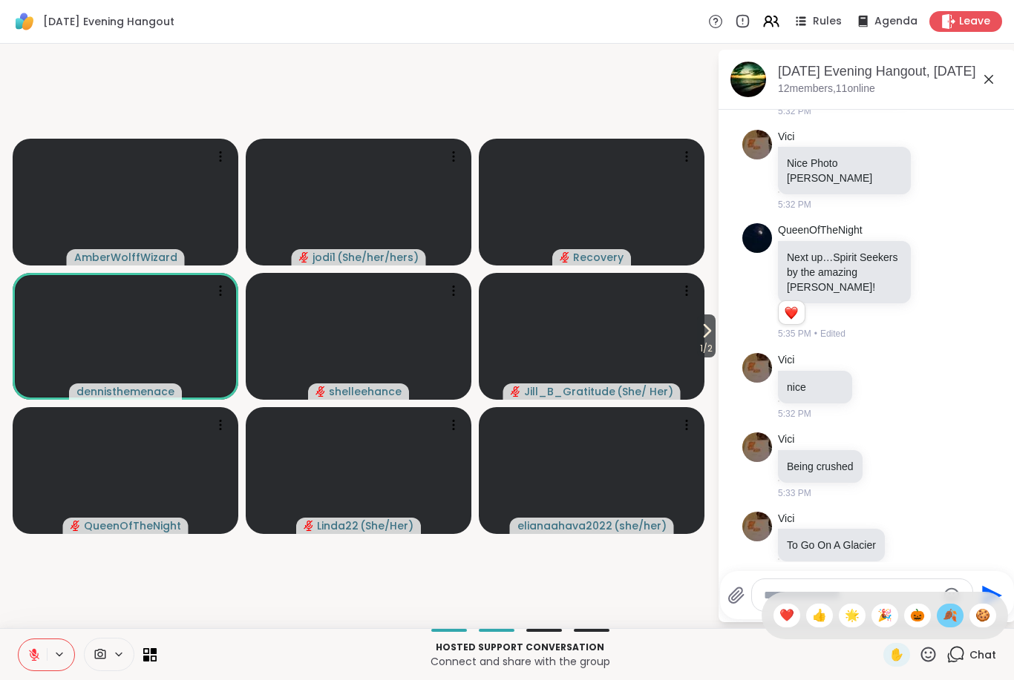
click at [949, 625] on div "🍂" at bounding box center [949, 616] width 27 height 24
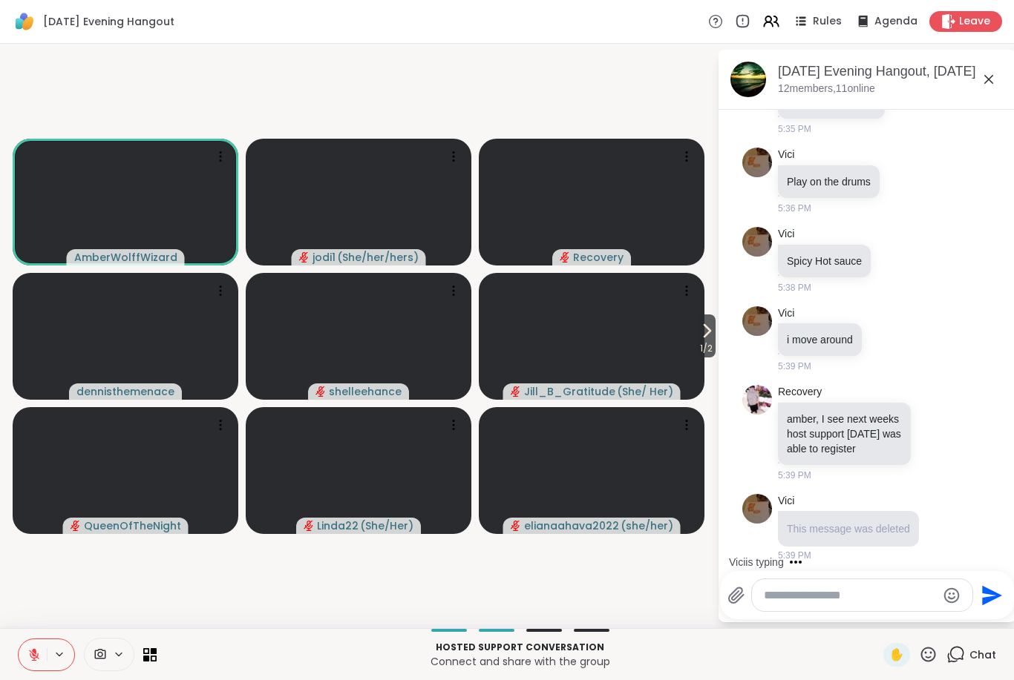
scroll to position [3174, 0]
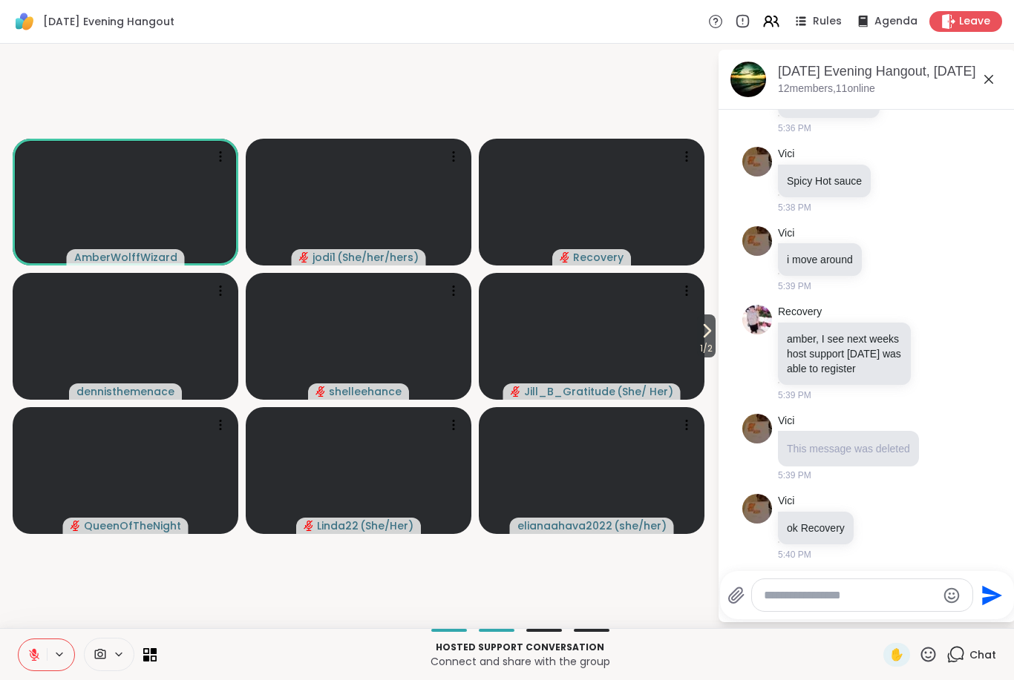
click at [933, 654] on icon at bounding box center [928, 655] width 19 height 19
click at [985, 627] on div "🍪" at bounding box center [982, 616] width 27 height 24
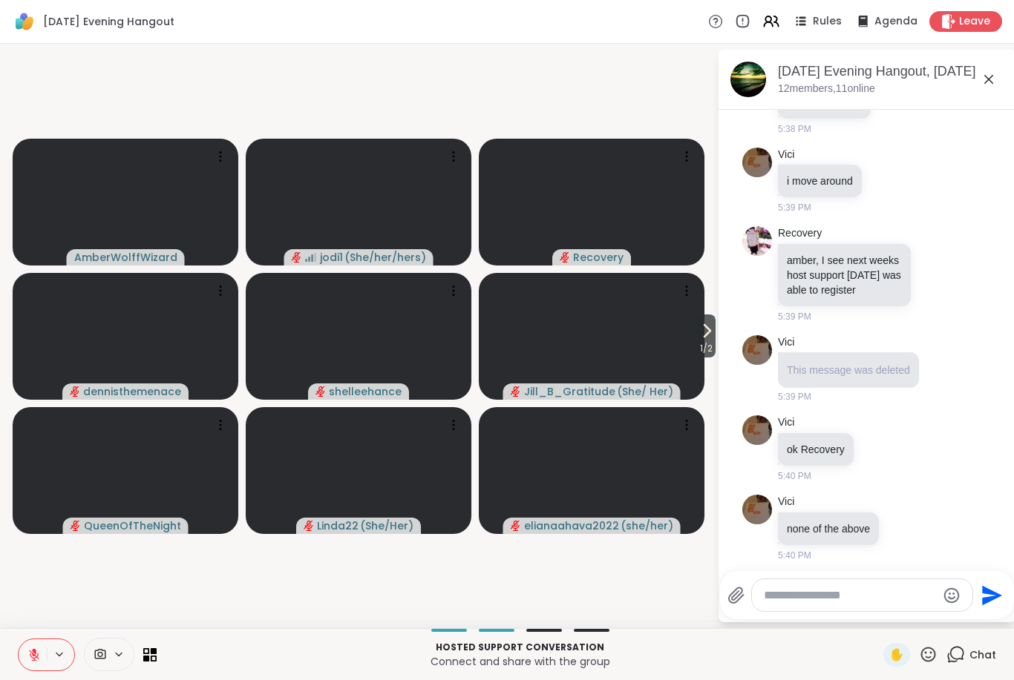
click at [715, 332] on button "1 / 2" at bounding box center [706, 336] width 19 height 43
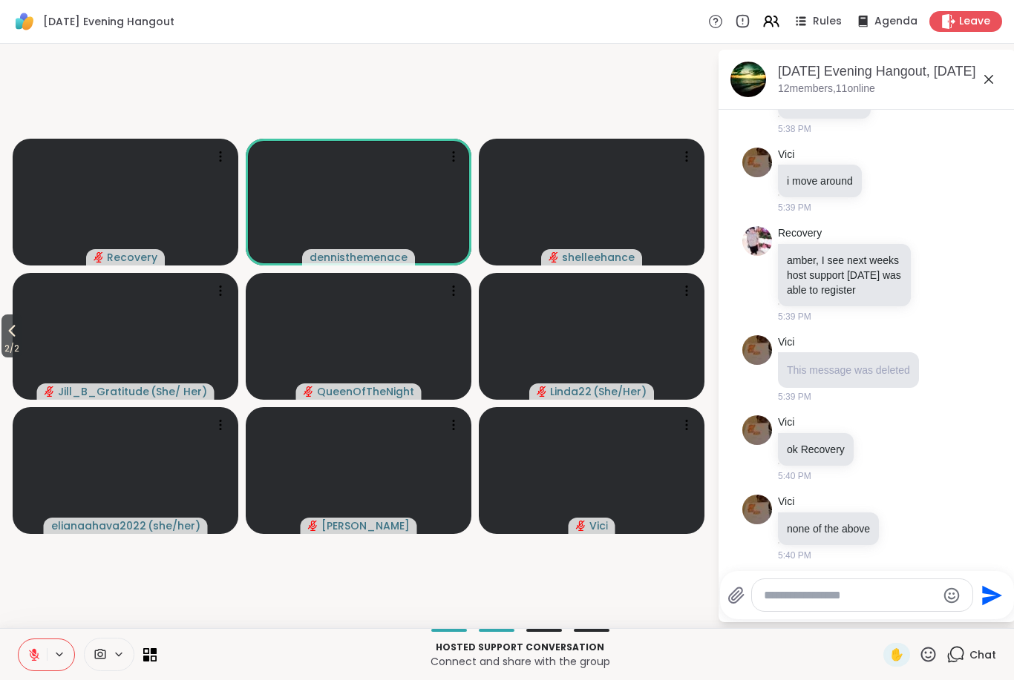
click at [19, 329] on icon at bounding box center [12, 331] width 18 height 18
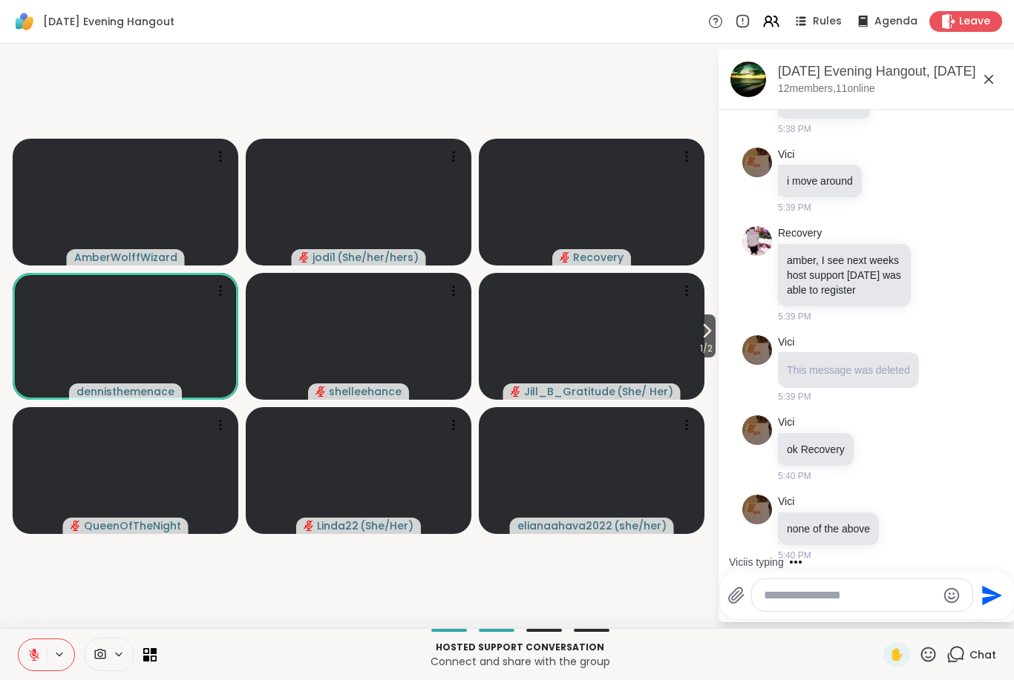
scroll to position [3331, 0]
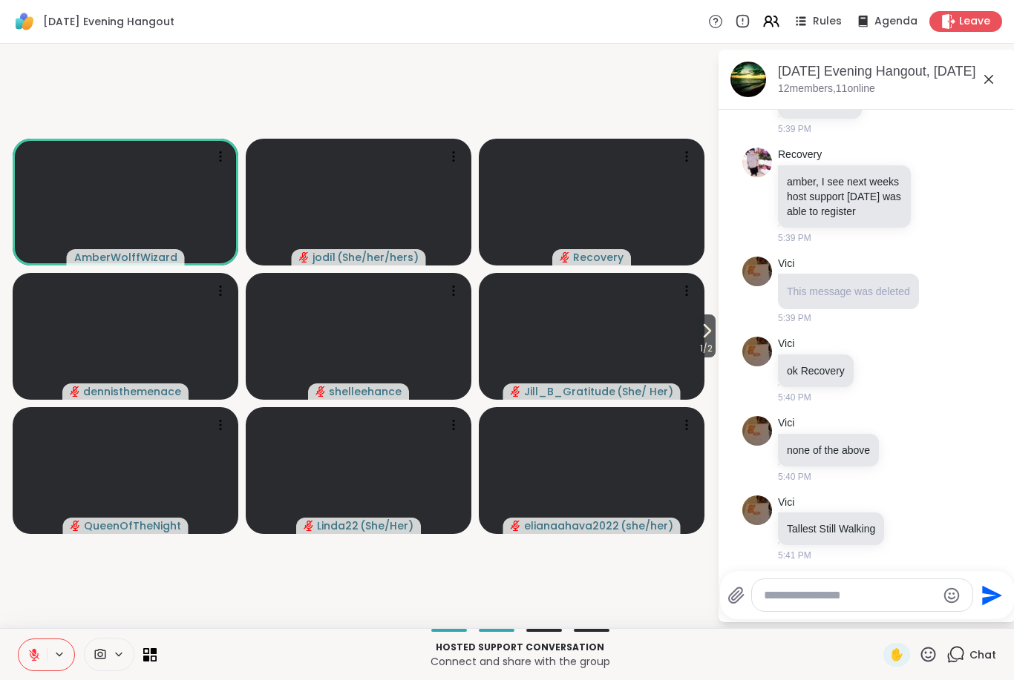
click at [35, 661] on icon at bounding box center [33, 655] width 13 height 13
click at [27, 664] on button at bounding box center [33, 655] width 28 height 31
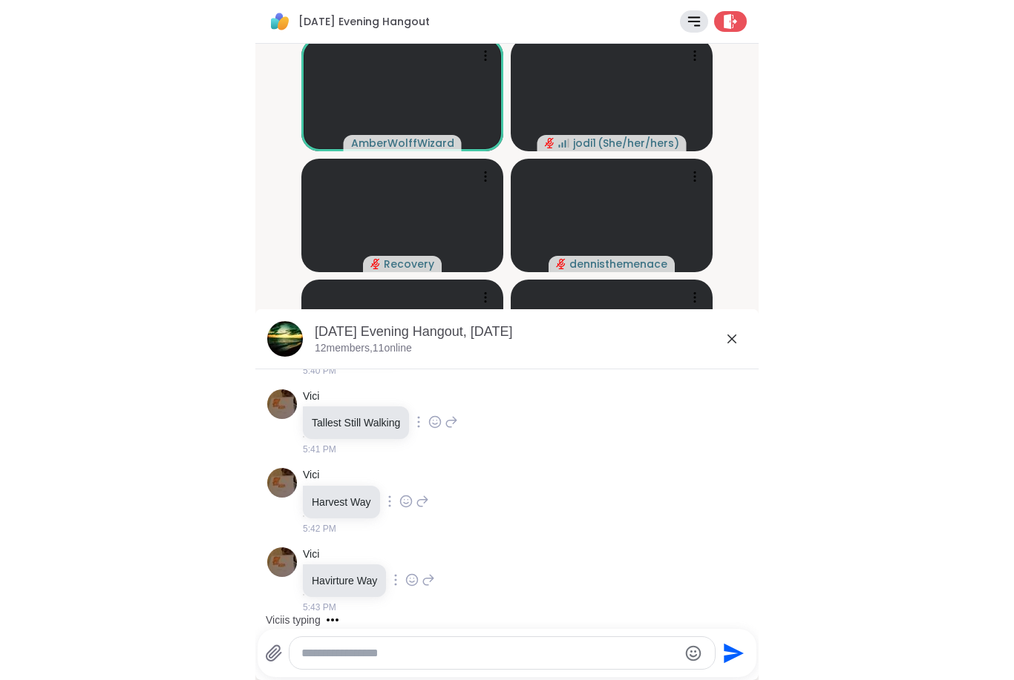
scroll to position [3516, 0]
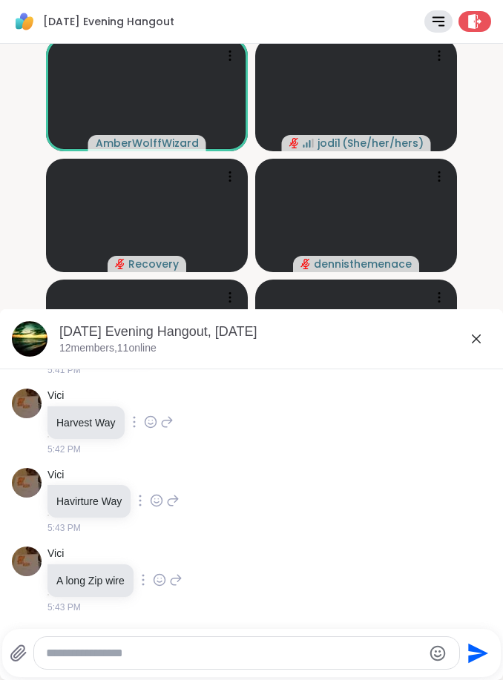
click at [485, 341] on icon at bounding box center [476, 339] width 18 height 18
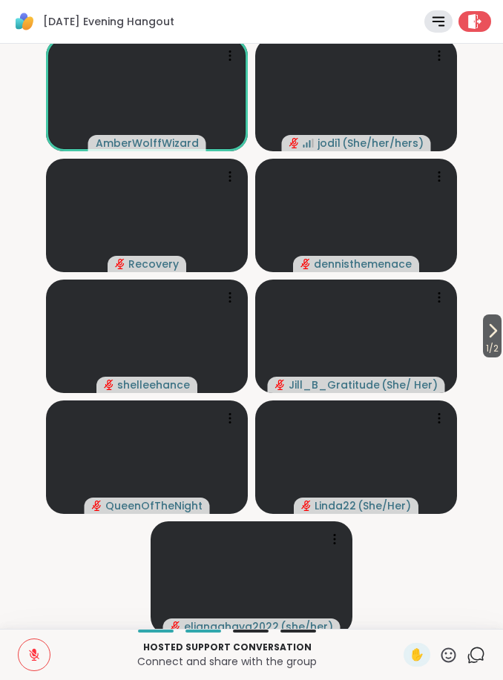
click at [38, 657] on icon at bounding box center [34, 656] width 10 height 10
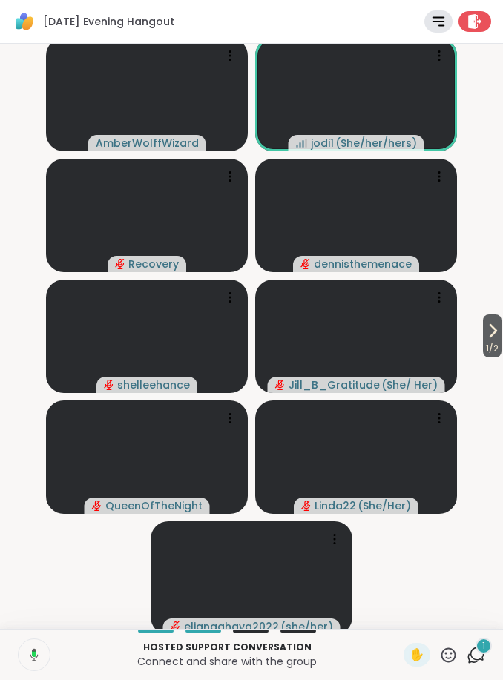
click at [39, 658] on button at bounding box center [32, 655] width 33 height 31
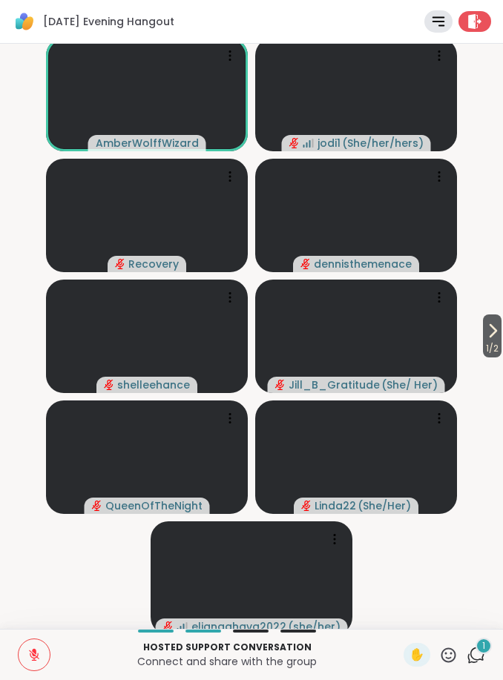
click at [487, 329] on icon at bounding box center [493, 331] width 18 height 18
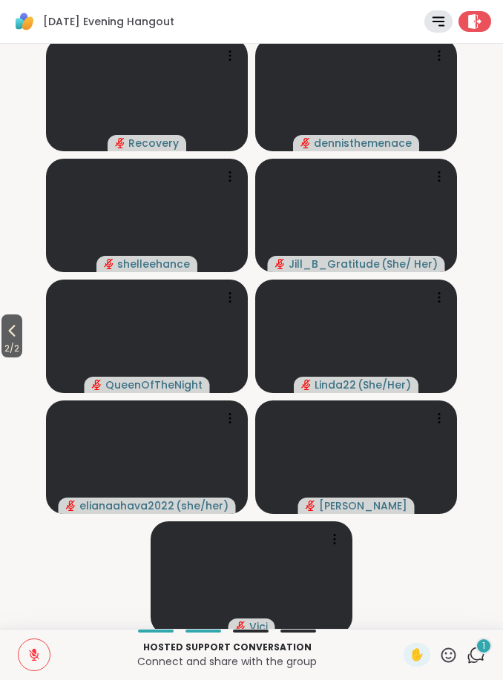
click at [19, 332] on icon at bounding box center [12, 331] width 18 height 18
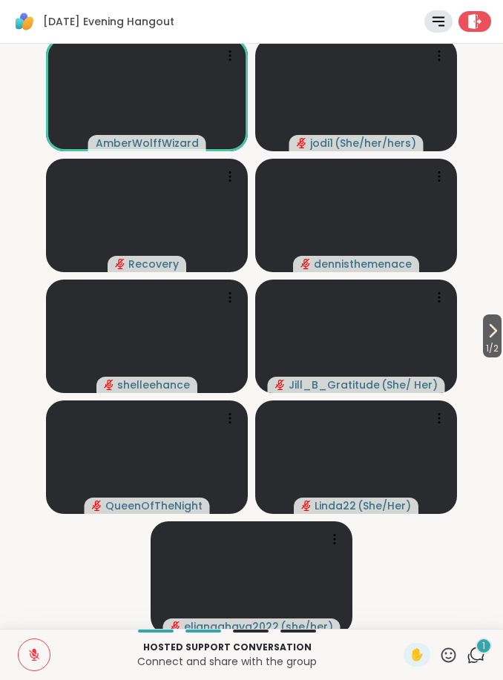
click at [484, 338] on icon at bounding box center [493, 331] width 18 height 18
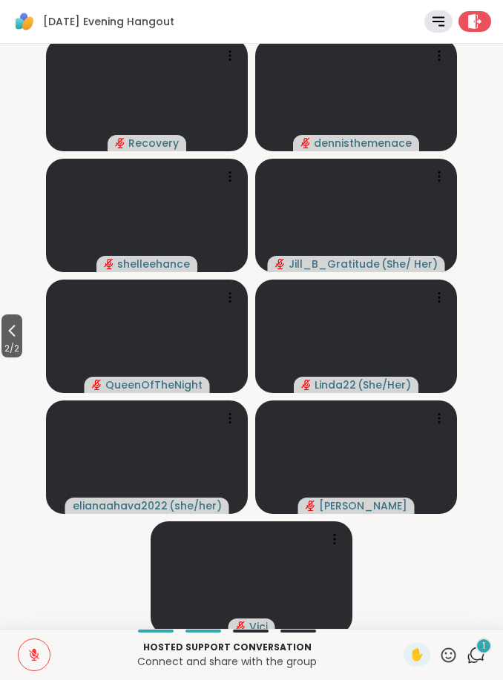
click at [40, 658] on icon at bounding box center [33, 655] width 13 height 13
click at [38, 657] on icon at bounding box center [33, 655] width 13 height 13
click at [3, 330] on button "2 / 2" at bounding box center [11, 336] width 21 height 43
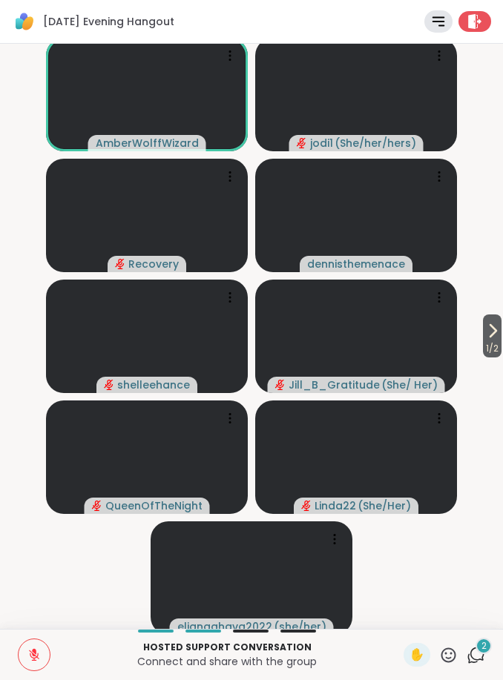
click at [40, 651] on icon at bounding box center [33, 655] width 13 height 13
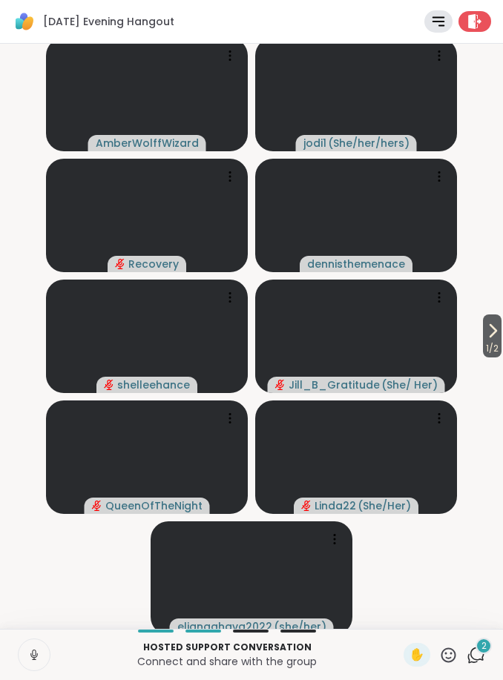
click at [28, 669] on button at bounding box center [34, 655] width 31 height 31
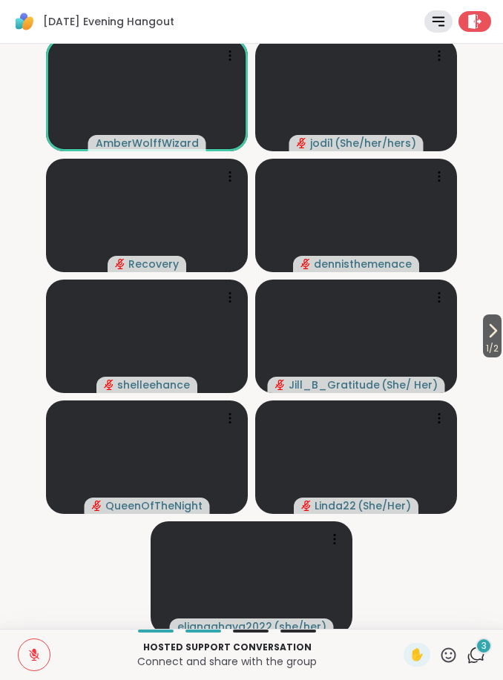
click at [29, 659] on icon at bounding box center [33, 655] width 13 height 13
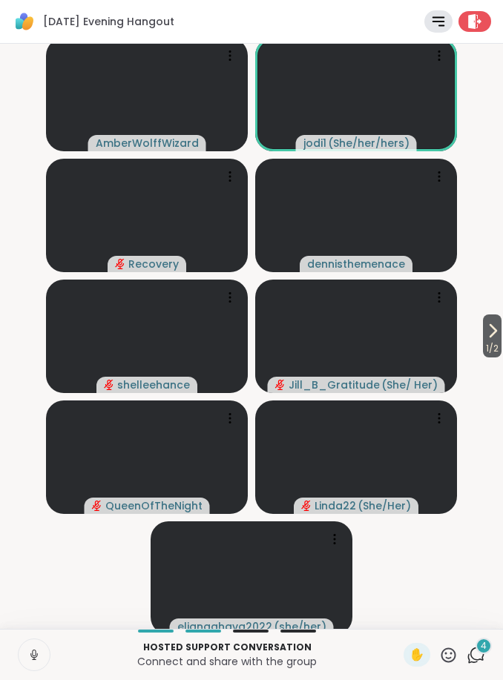
click at [30, 659] on icon at bounding box center [33, 655] width 13 height 13
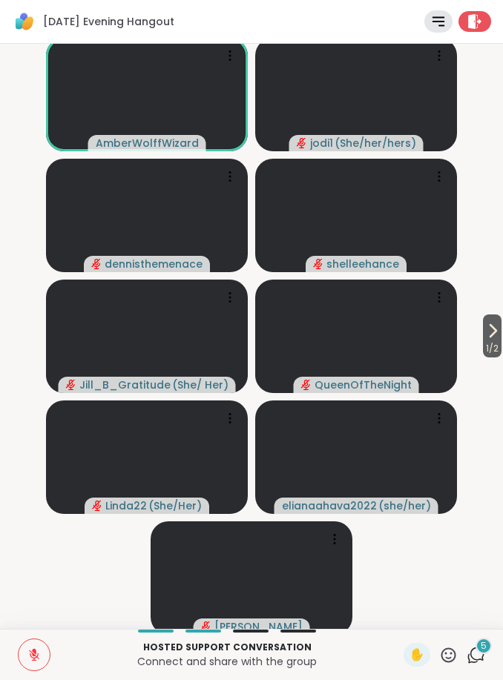
click at [39, 654] on icon at bounding box center [33, 655] width 13 height 13
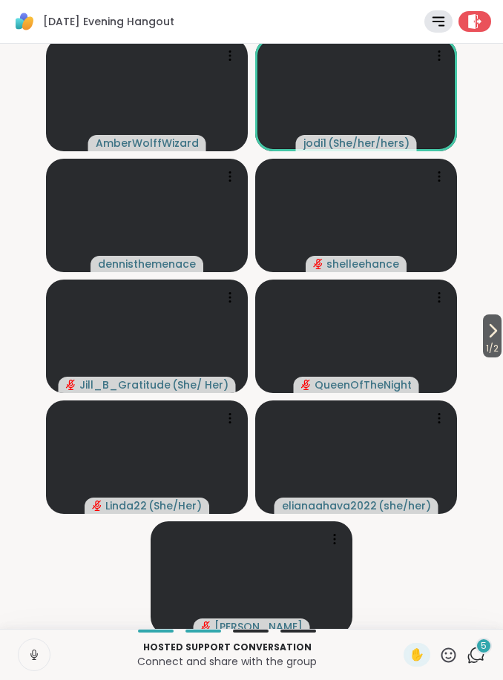
click at [22, 655] on button at bounding box center [34, 655] width 31 height 31
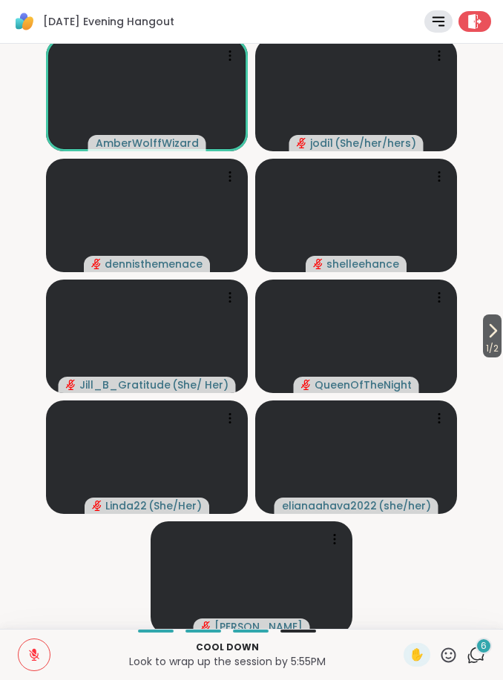
click at [42, 655] on button at bounding box center [34, 655] width 31 height 31
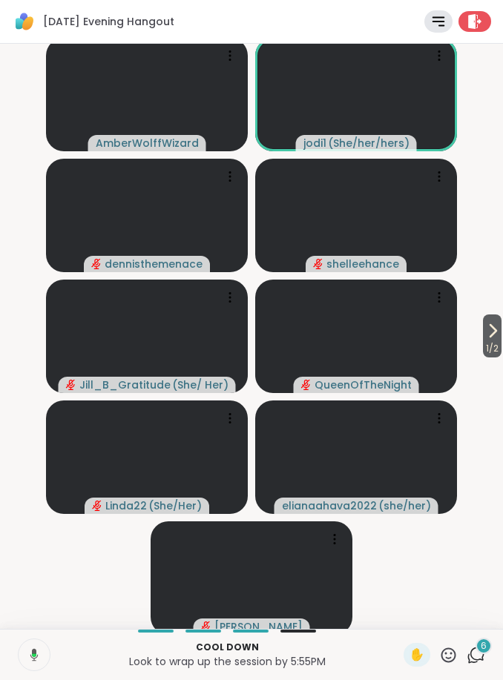
click at [22, 669] on button at bounding box center [32, 655] width 33 height 31
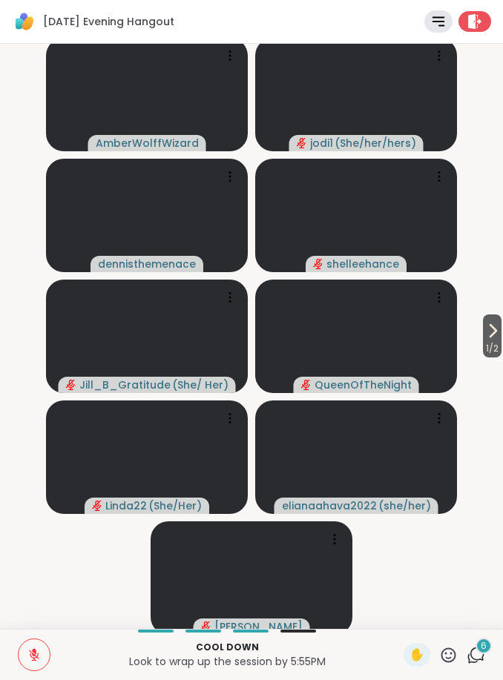
click at [487, 339] on icon at bounding box center [493, 331] width 18 height 18
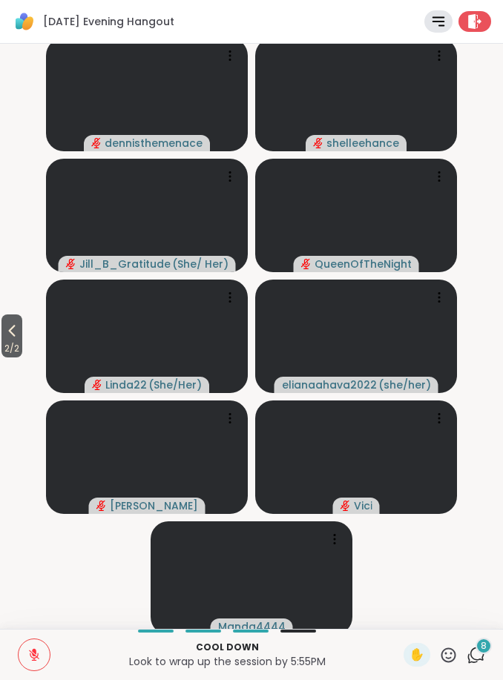
click at [20, 335] on icon at bounding box center [12, 331] width 18 height 18
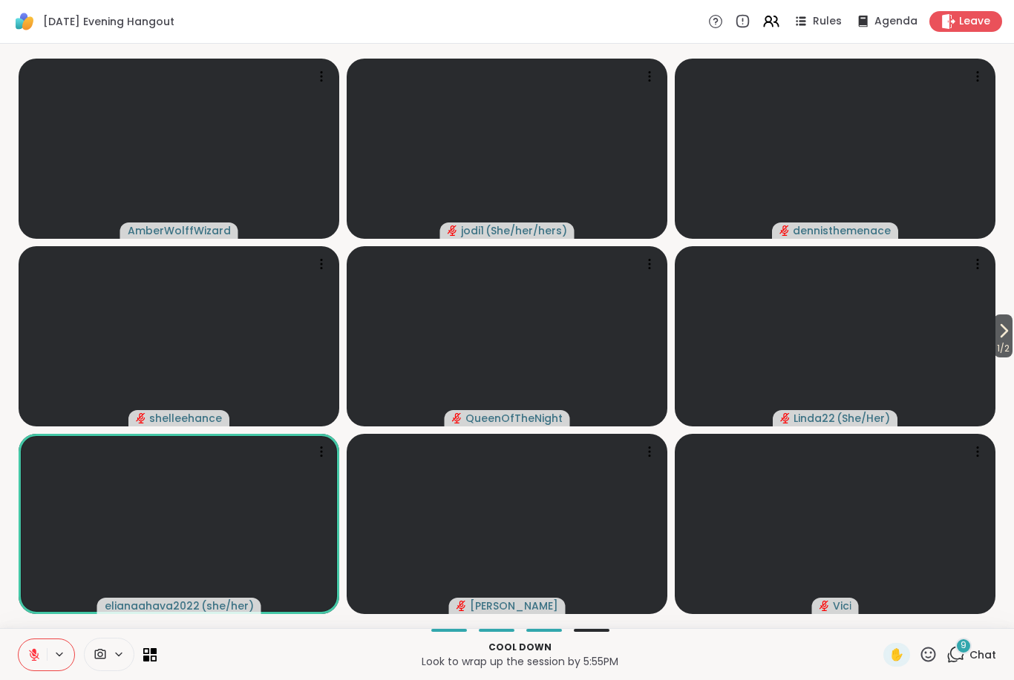
click at [994, 337] on icon at bounding box center [1003, 331] width 18 height 18
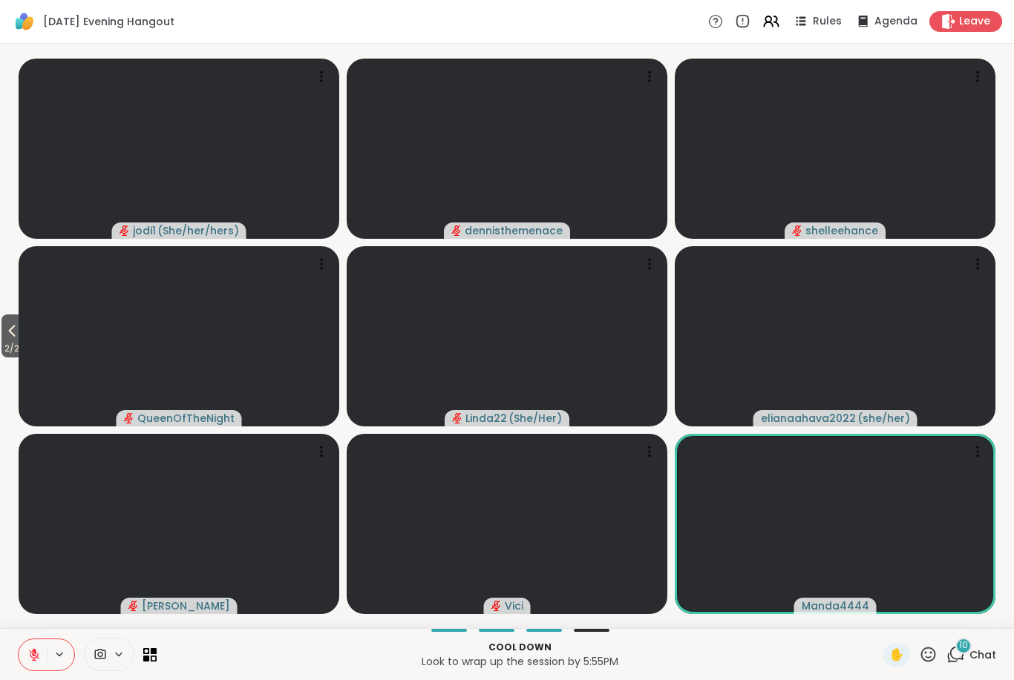
click at [33, 660] on icon at bounding box center [34, 655] width 10 height 10
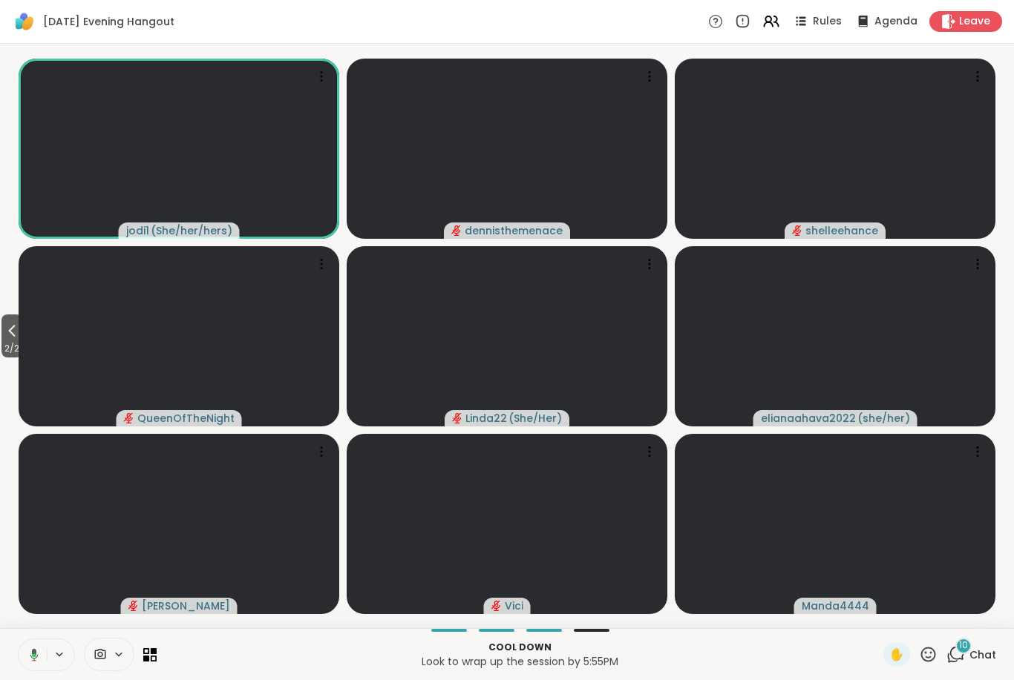
click at [20, 324] on icon at bounding box center [12, 331] width 18 height 18
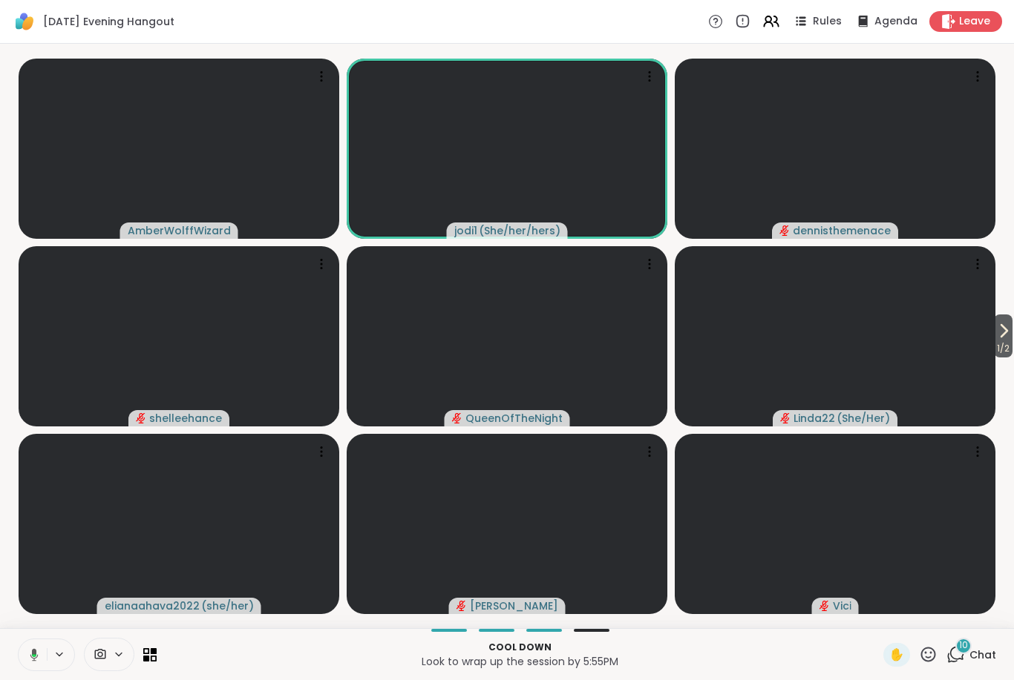
click at [37, 658] on icon at bounding box center [31, 655] width 13 height 13
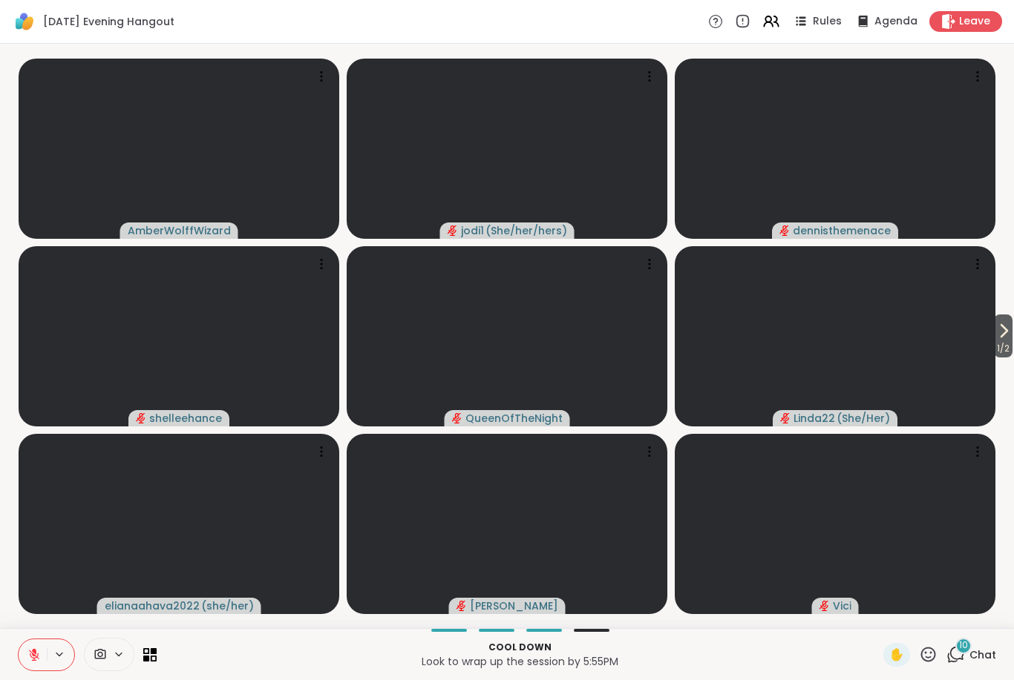
click at [29, 655] on icon at bounding box center [33, 655] width 13 height 13
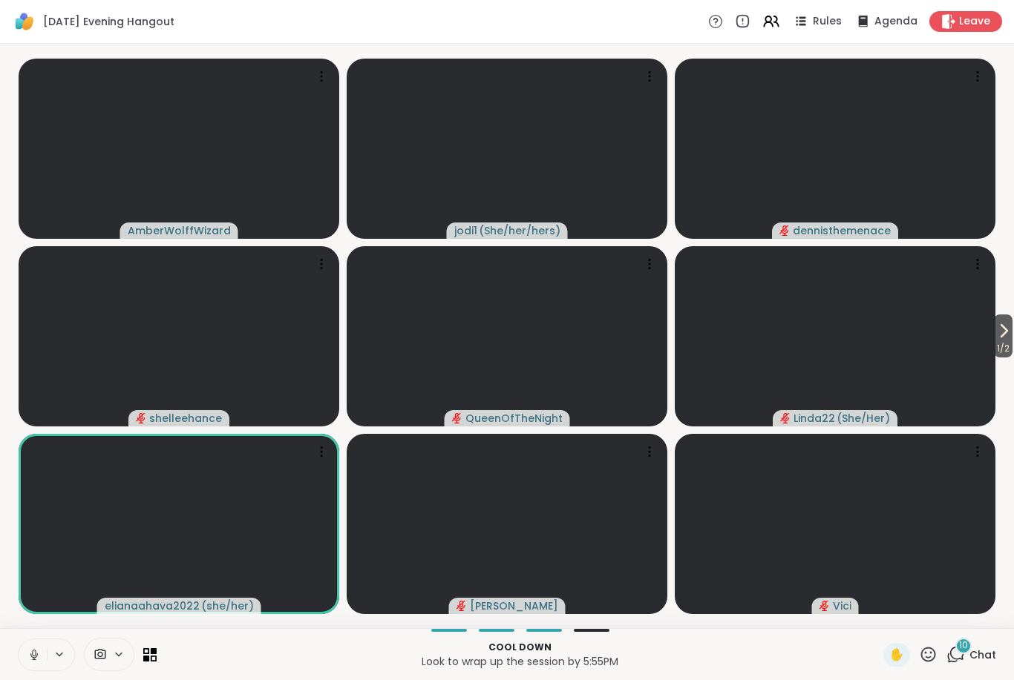
click at [40, 664] on button at bounding box center [33, 655] width 28 height 31
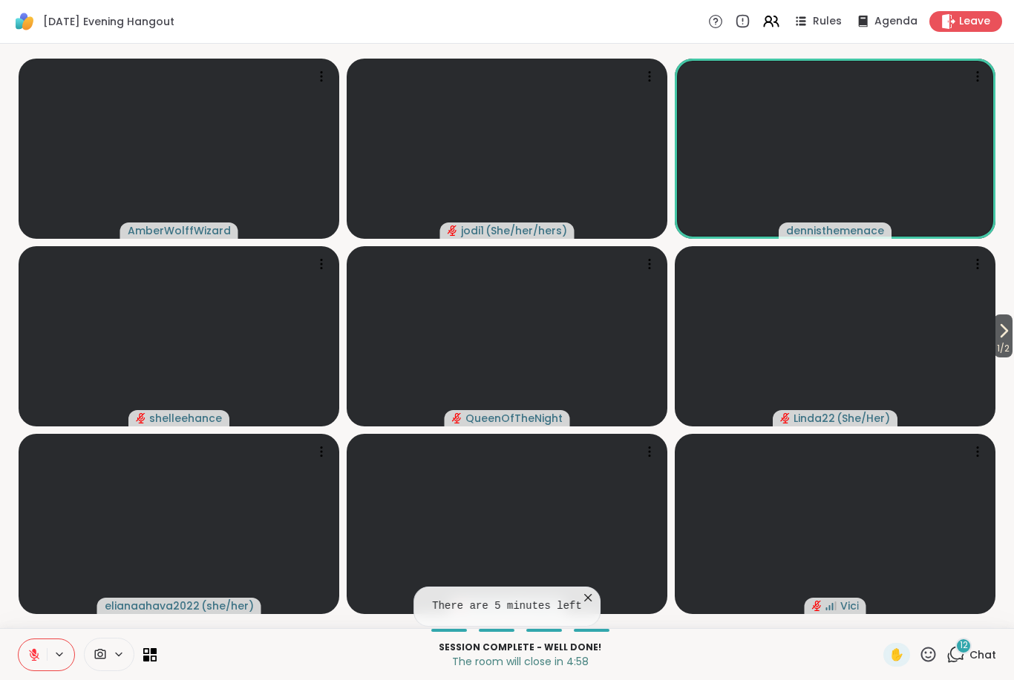
click at [36, 653] on icon at bounding box center [33, 655] width 13 height 13
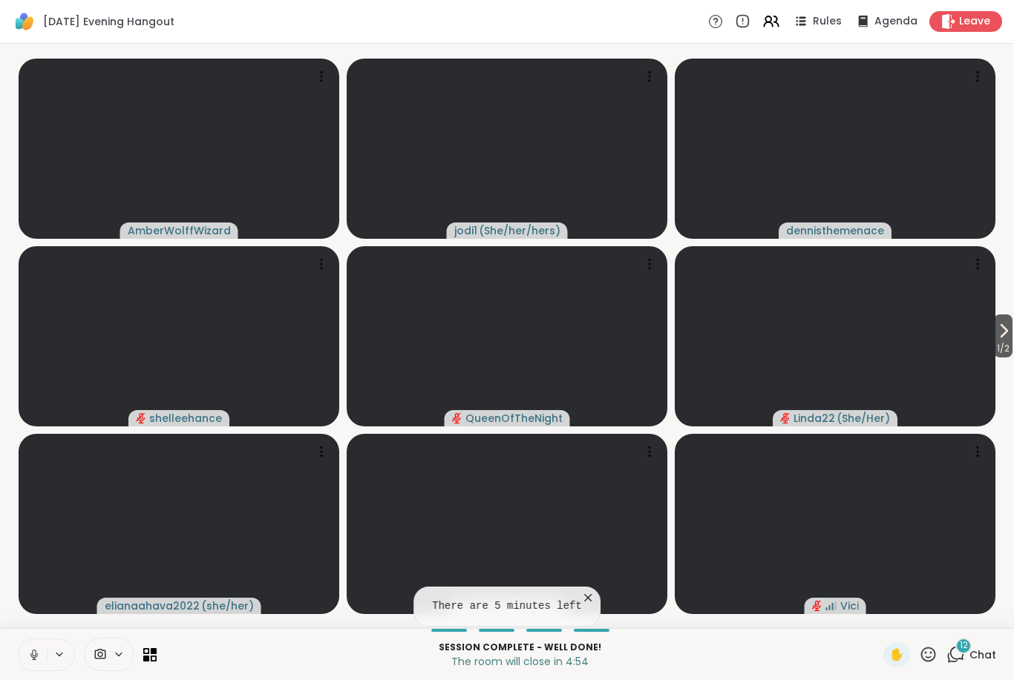
click at [33, 656] on icon at bounding box center [34, 653] width 4 height 7
click at [929, 653] on icon at bounding box center [928, 655] width 19 height 19
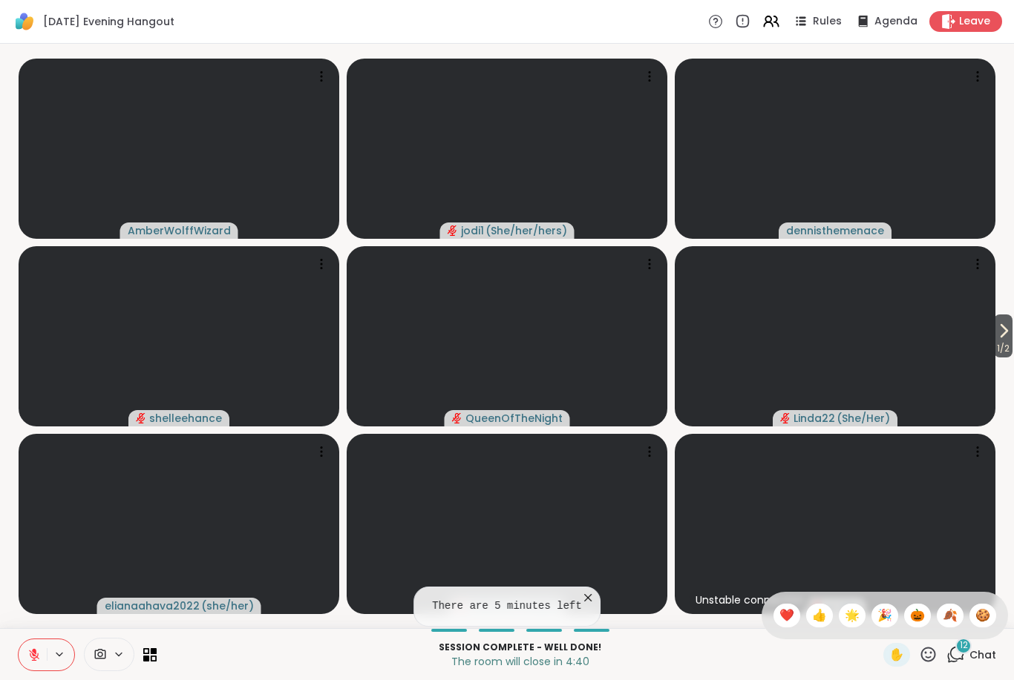
click at [984, 608] on span "🍪" at bounding box center [982, 616] width 15 height 18
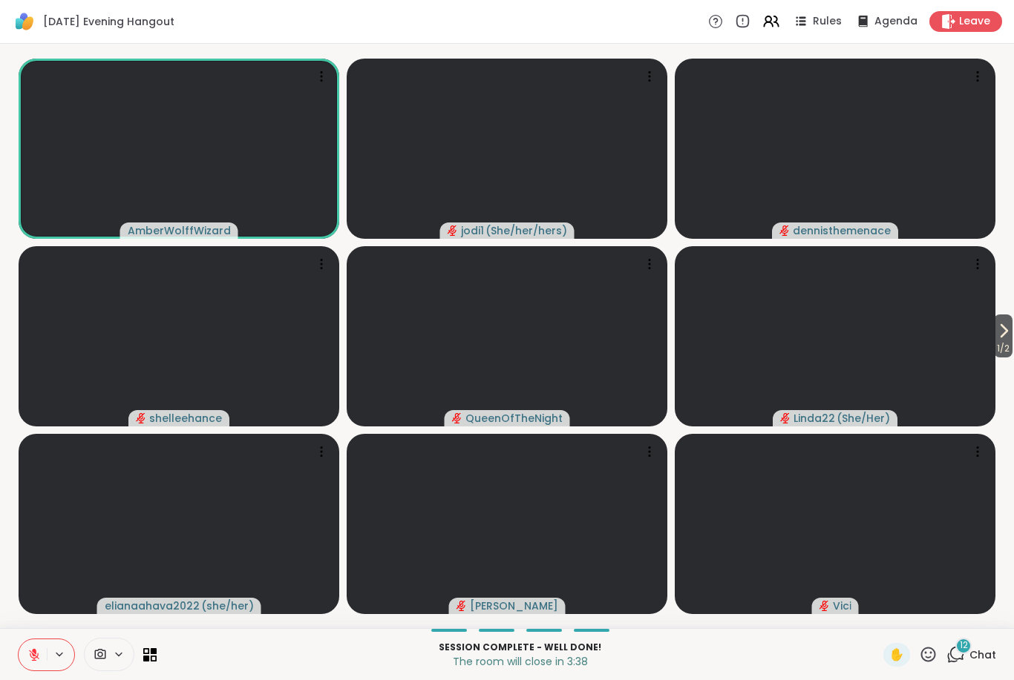
click at [27, 655] on icon at bounding box center [33, 655] width 13 height 13
click at [33, 657] on icon at bounding box center [33, 655] width 13 height 13
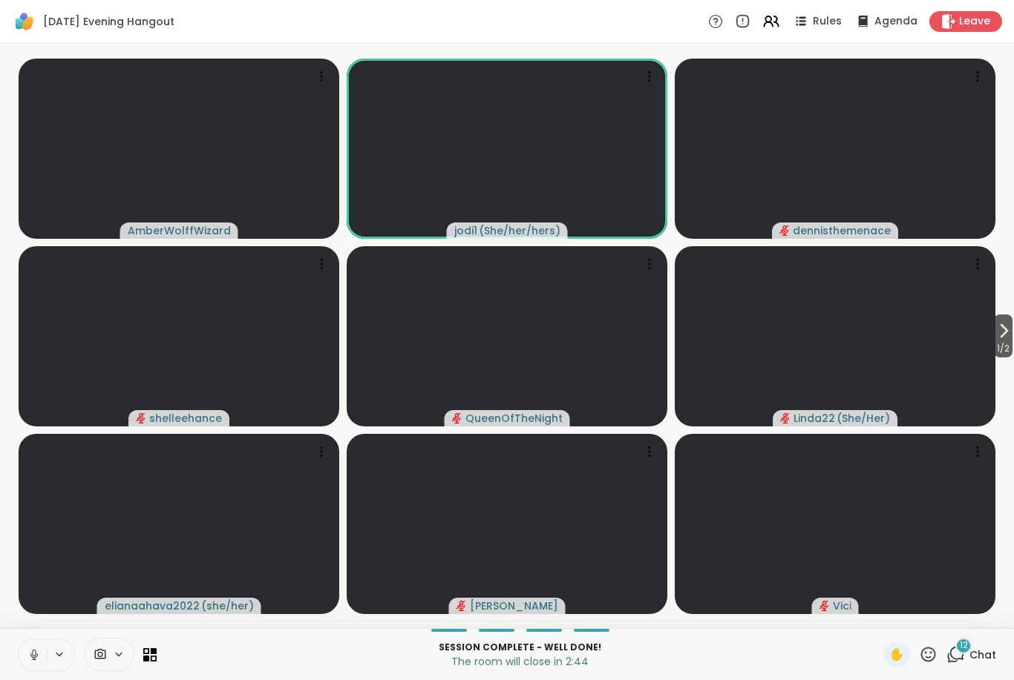
click at [35, 659] on icon at bounding box center [33, 655] width 13 height 13
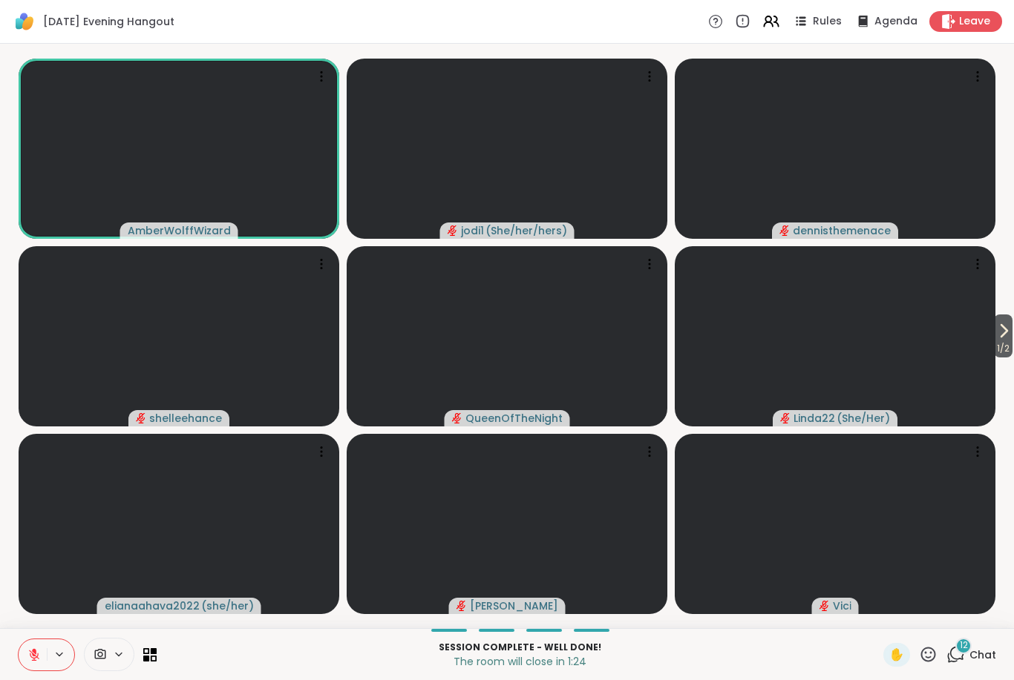
click at [935, 662] on icon at bounding box center [928, 655] width 19 height 19
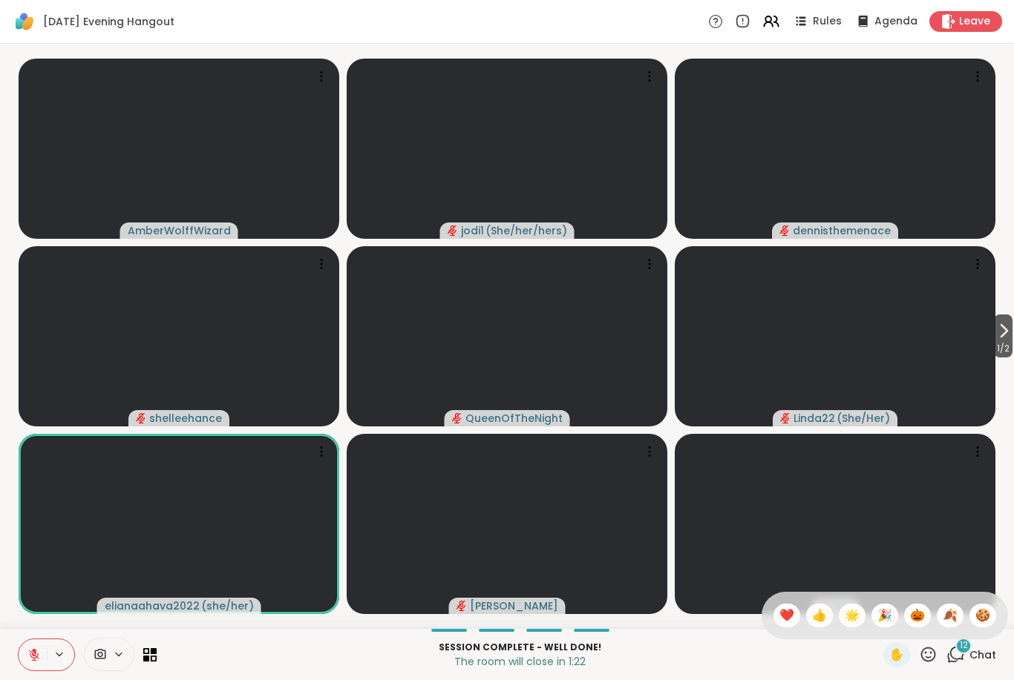
click at [988, 611] on span "🍪" at bounding box center [982, 616] width 15 height 18
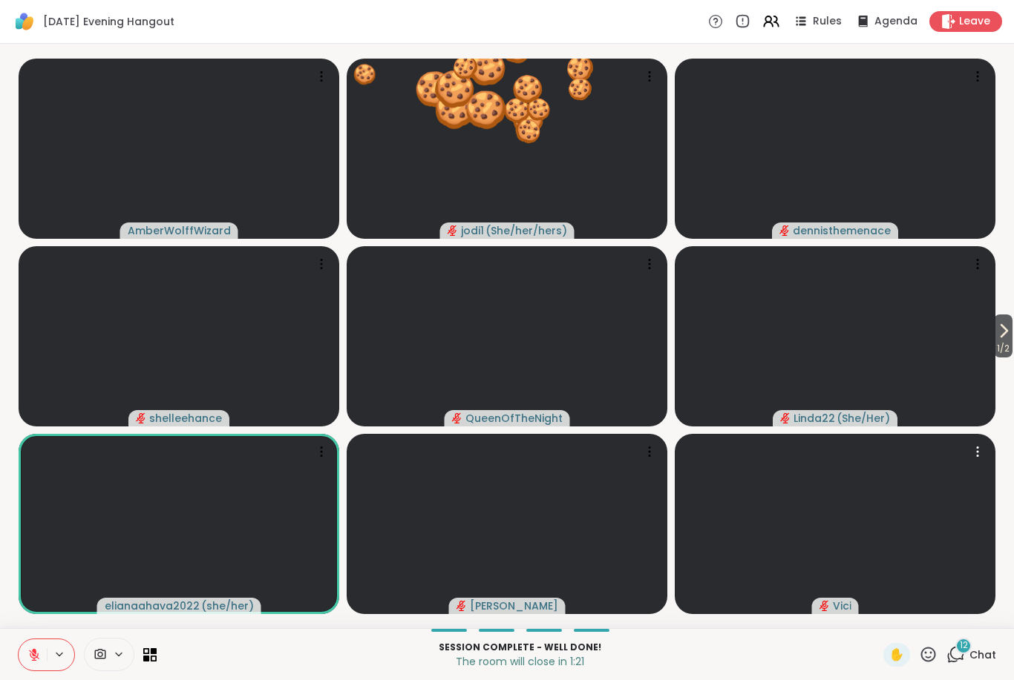
click at [938, 505] on video at bounding box center [834, 524] width 321 height 180
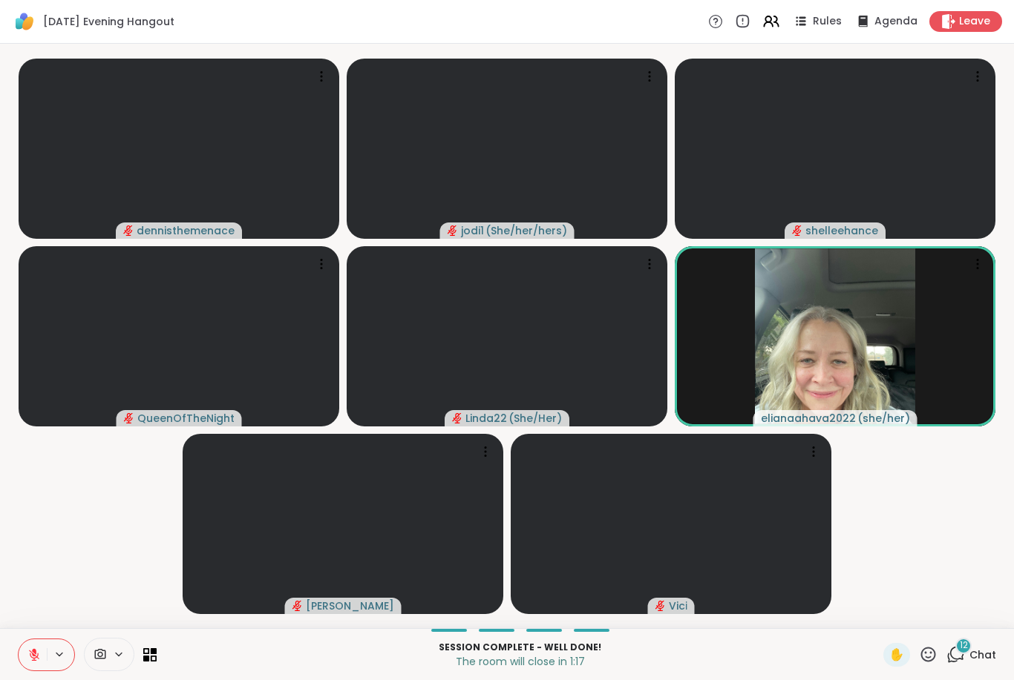
click at [979, 26] on span "Leave" at bounding box center [974, 21] width 31 height 15
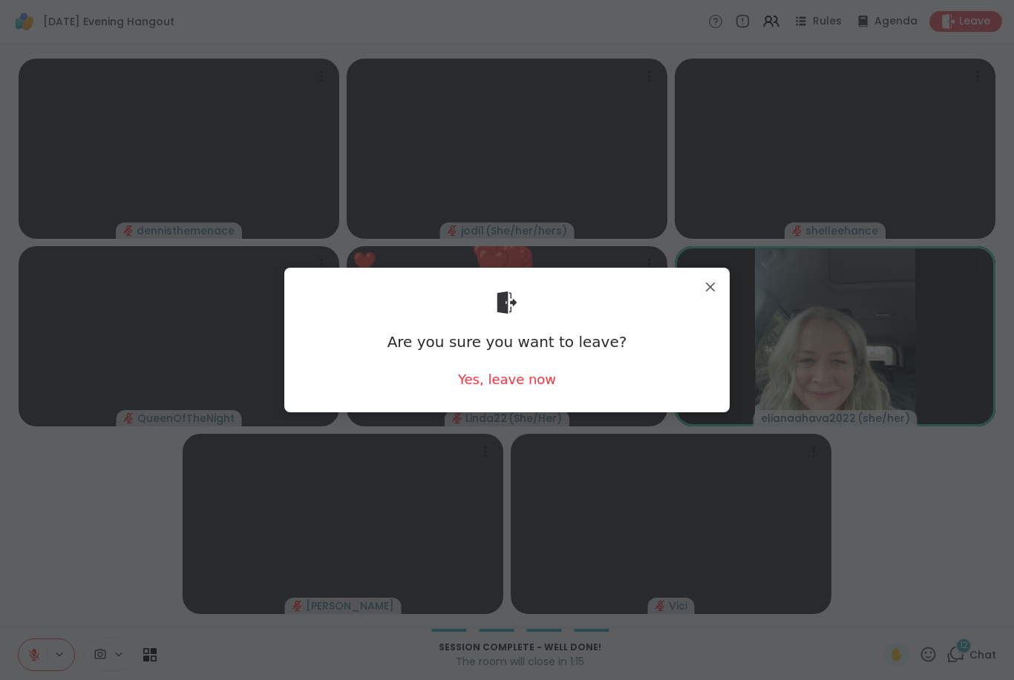
click at [536, 378] on div "Yes, leave now" at bounding box center [507, 379] width 98 height 19
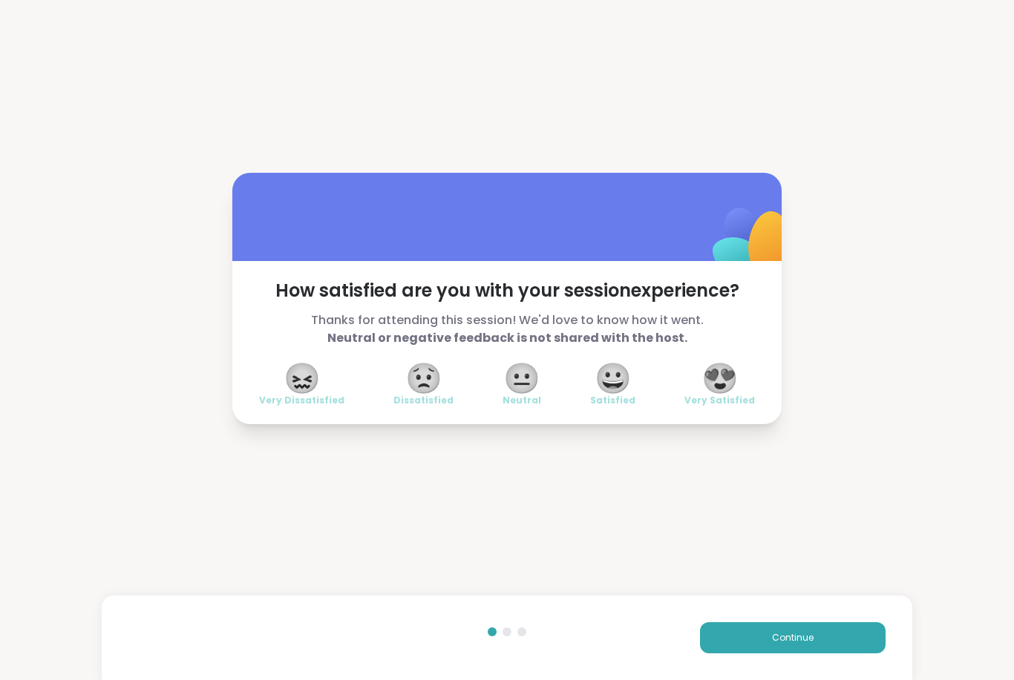
click at [732, 389] on span "😍" at bounding box center [719, 378] width 37 height 27
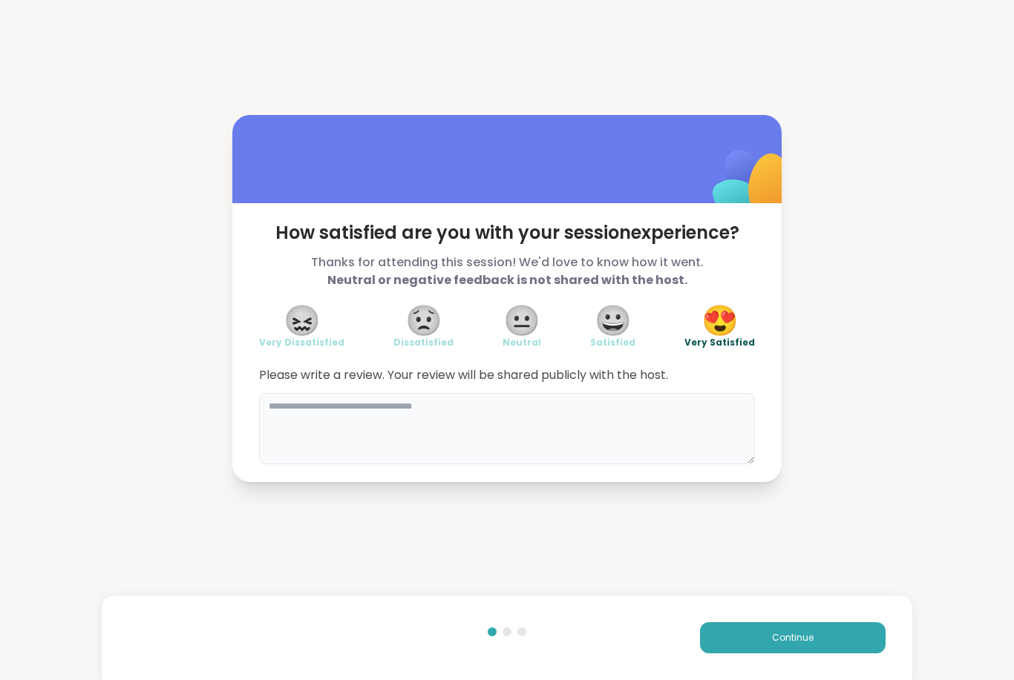
click at [611, 410] on textarea at bounding box center [507, 428] width 496 height 71
type textarea "**********"
click at [784, 640] on span "Continue" at bounding box center [793, 637] width 42 height 13
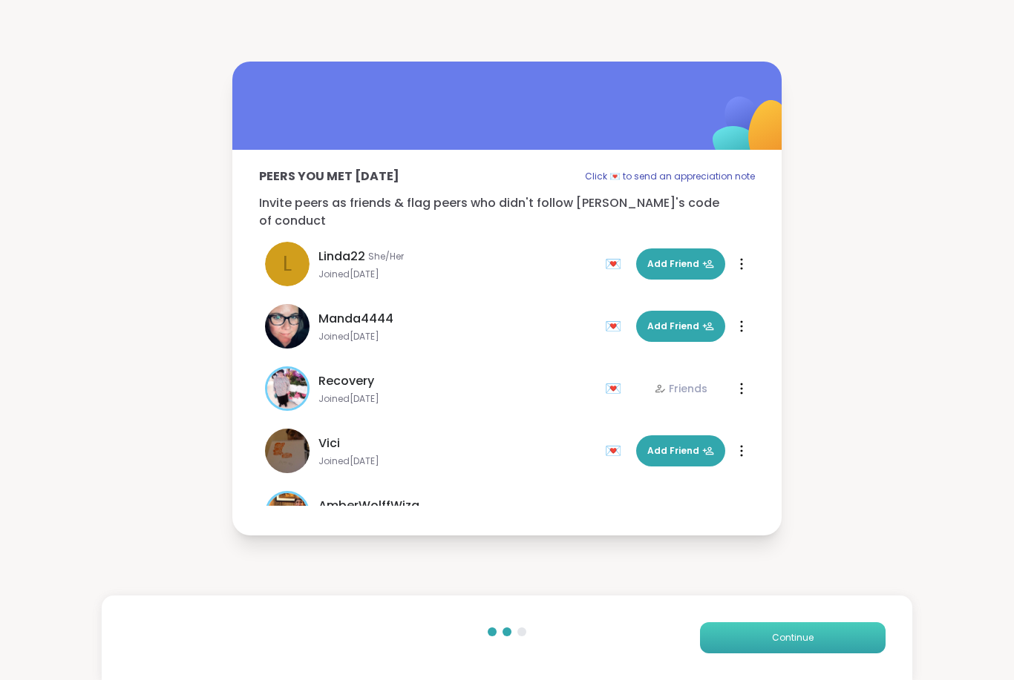
scroll to position [384, 0]
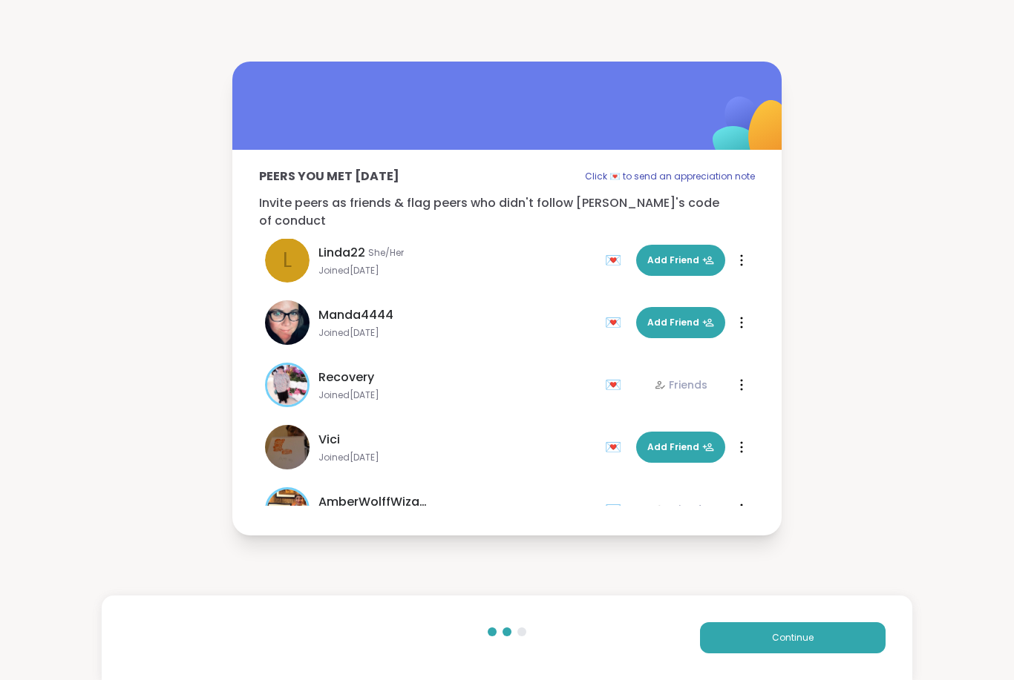
click at [620, 444] on div "💌" at bounding box center [616, 448] width 22 height 24
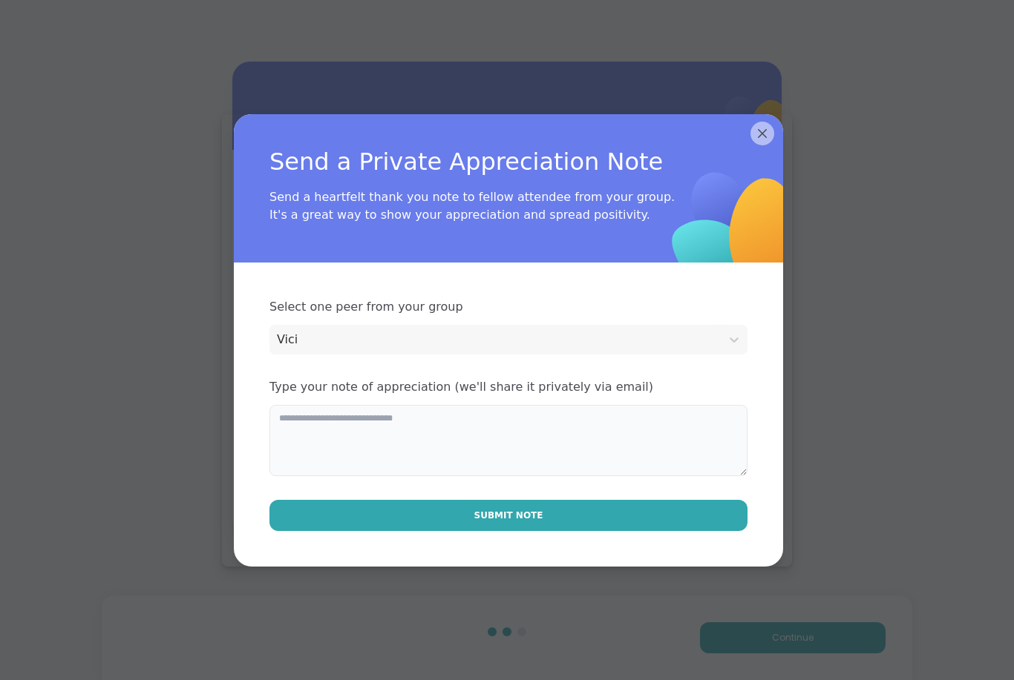
click at [401, 418] on textarea at bounding box center [508, 440] width 478 height 71
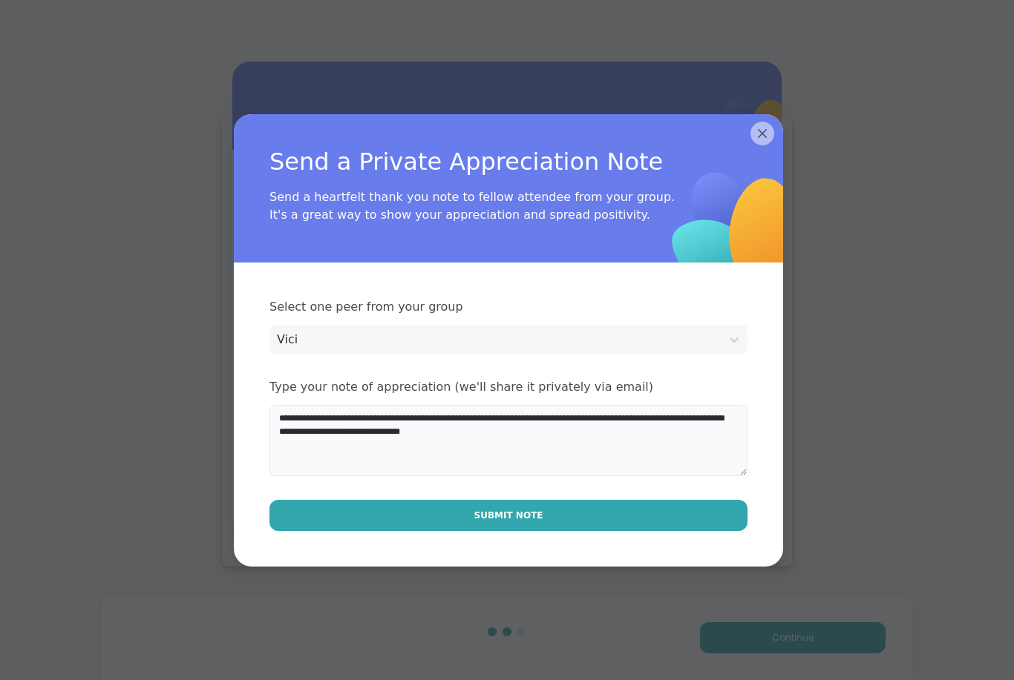
type textarea "**********"
click at [473, 410] on textarea "**********" at bounding box center [508, 440] width 478 height 71
click at [472, 417] on textarea "**********" at bounding box center [508, 440] width 478 height 71
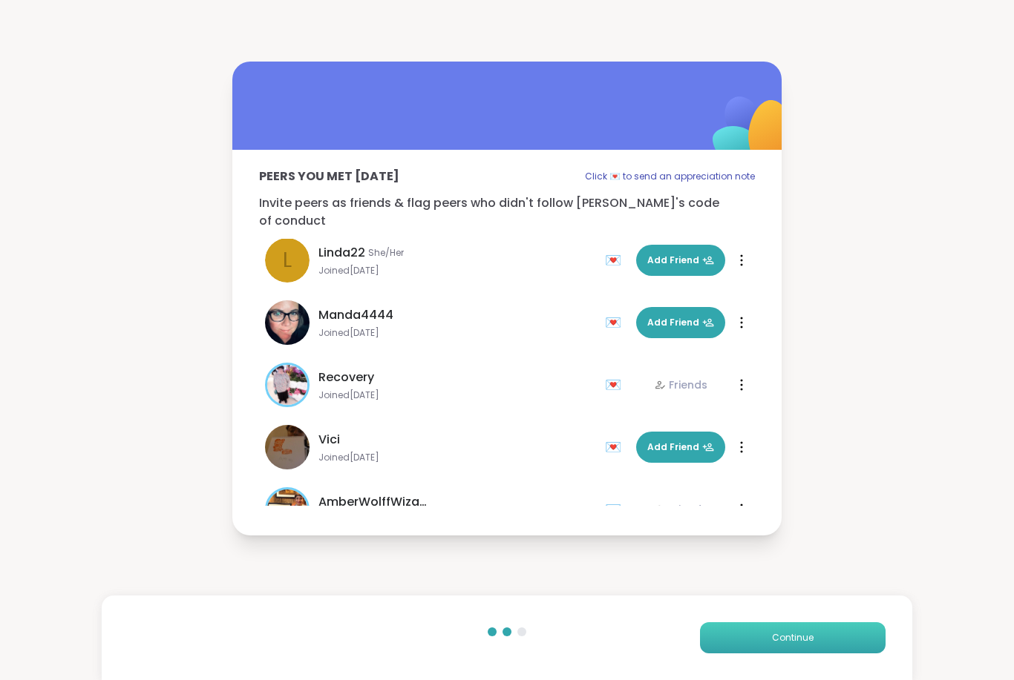
click at [766, 630] on button "Continue" at bounding box center [793, 638] width 186 height 31
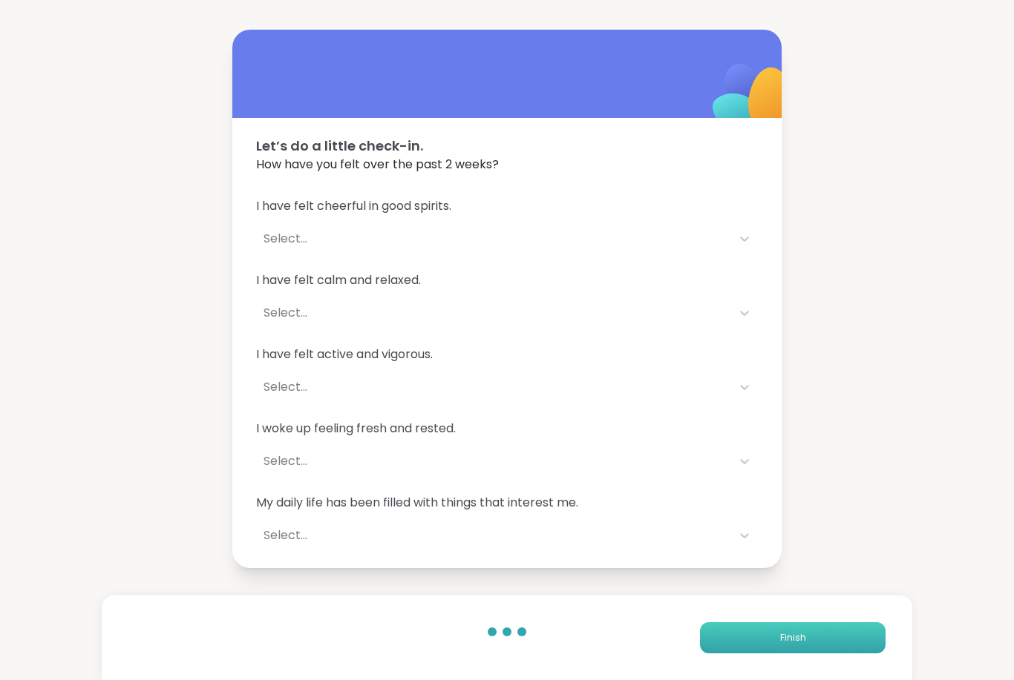
click at [764, 650] on button "Finish" at bounding box center [793, 638] width 186 height 31
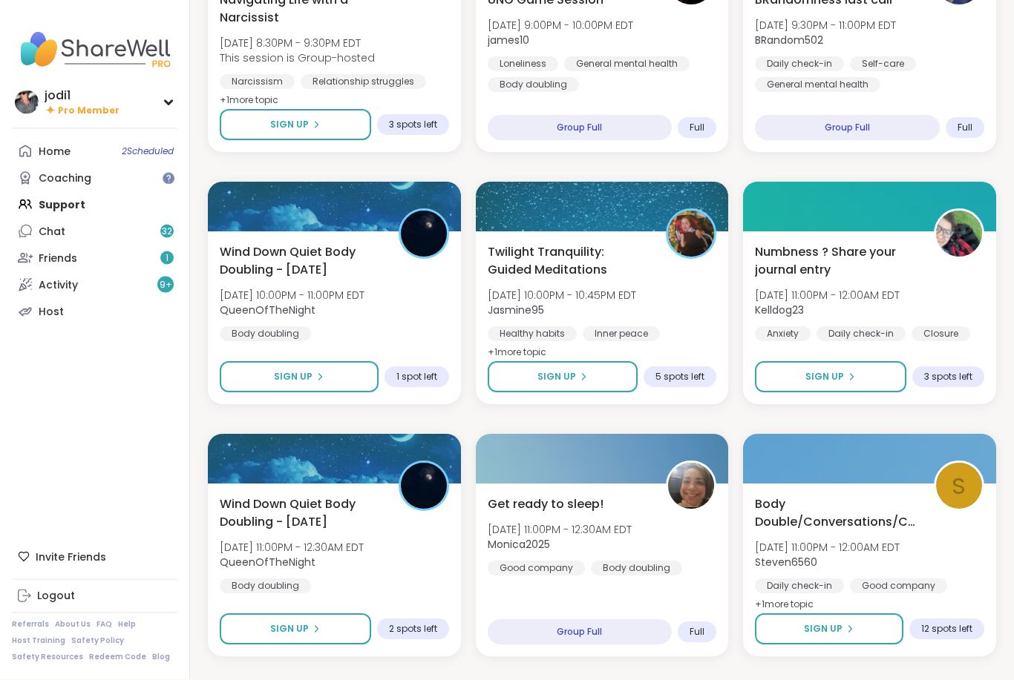
scroll to position [1542, 0]
